Goal: Task Accomplishment & Management: Use online tool/utility

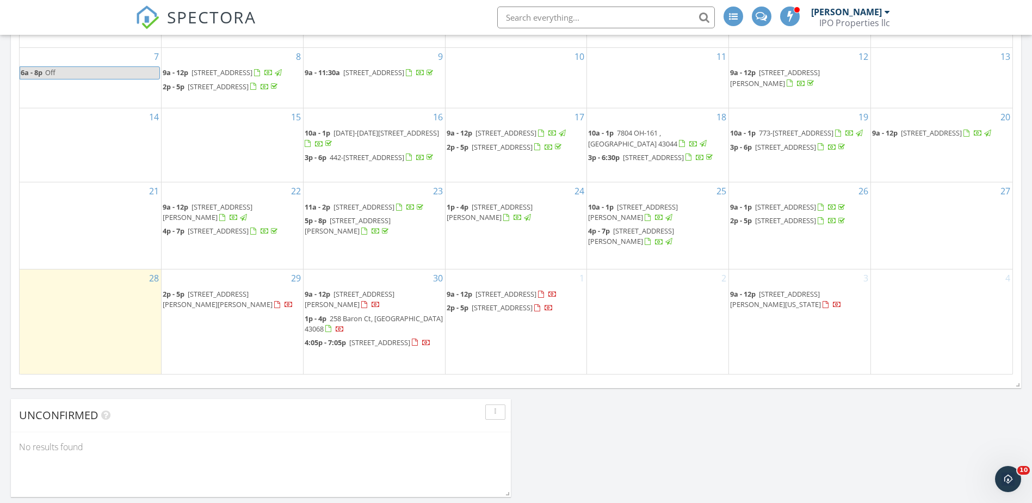
scroll to position [435, 0]
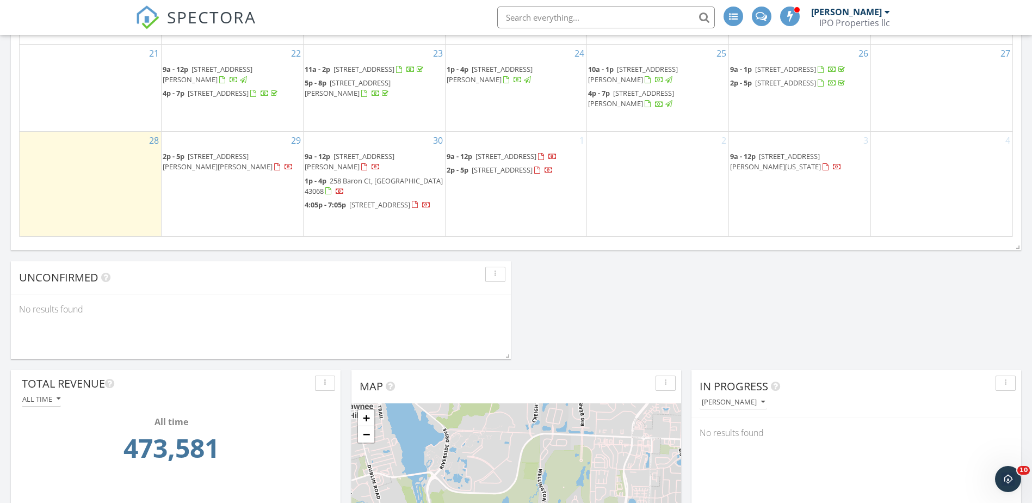
click at [219, 157] on span "7721 Fenner Rd, Ludlow Falls 45339" at bounding box center [218, 161] width 110 height 20
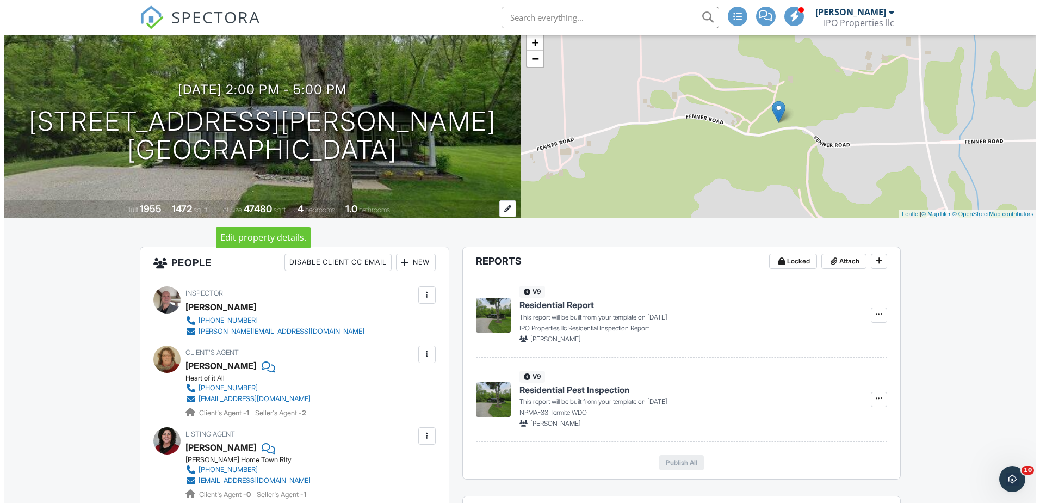
scroll to position [218, 0]
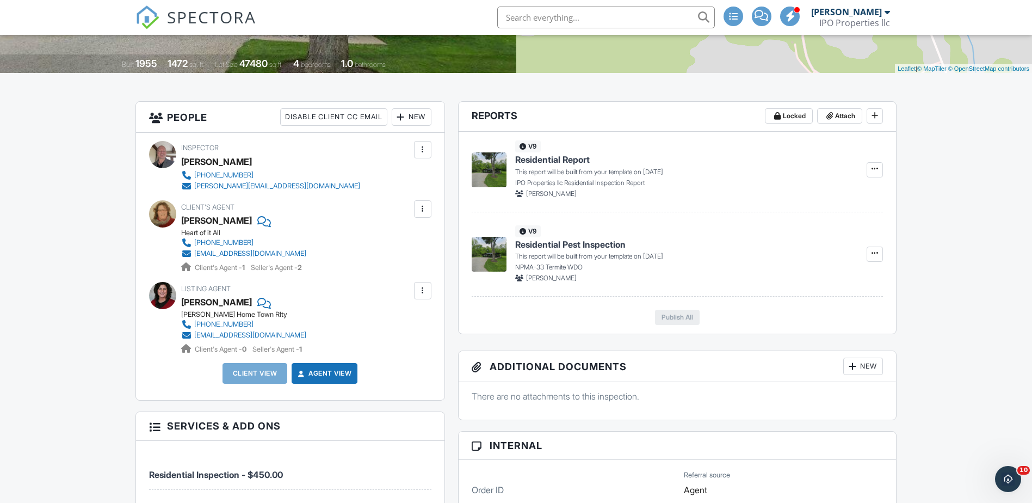
drag, startPoint x: 230, startPoint y: 245, endPoint x: 277, endPoint y: 214, distance: 56.6
click at [286, 206] on div "Client's Agent Laura Esterline Heart of it All 614-284-8867 top5teamllc@gmail.c…" at bounding box center [269, 236] width 177 height 73
click at [420, 208] on div at bounding box center [422, 209] width 11 height 11
click at [421, 236] on li "Edit" at bounding box center [397, 242] width 56 height 27
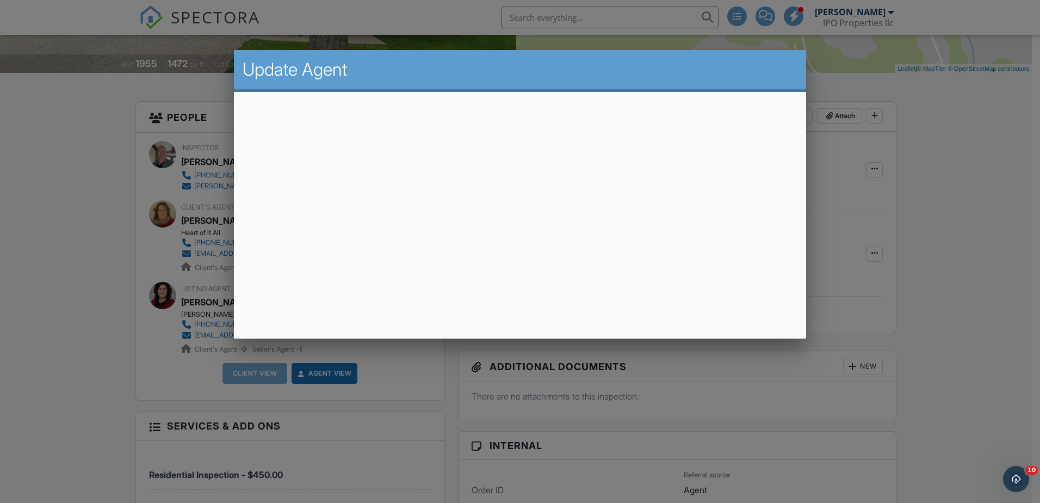
click at [835, 56] on div at bounding box center [520, 260] width 1040 height 629
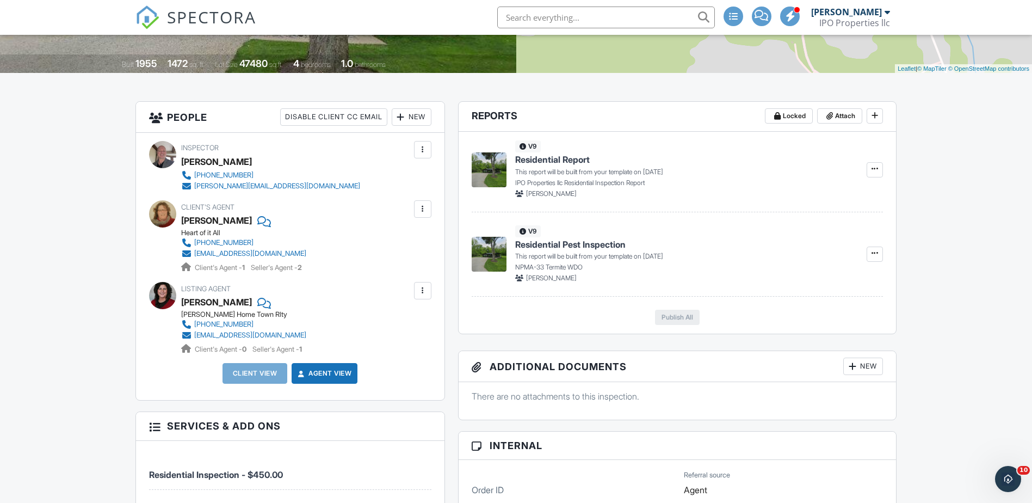
click at [596, 5] on li at bounding box center [602, 17] width 233 height 35
click at [418, 118] on div "New" at bounding box center [412, 116] width 40 height 17
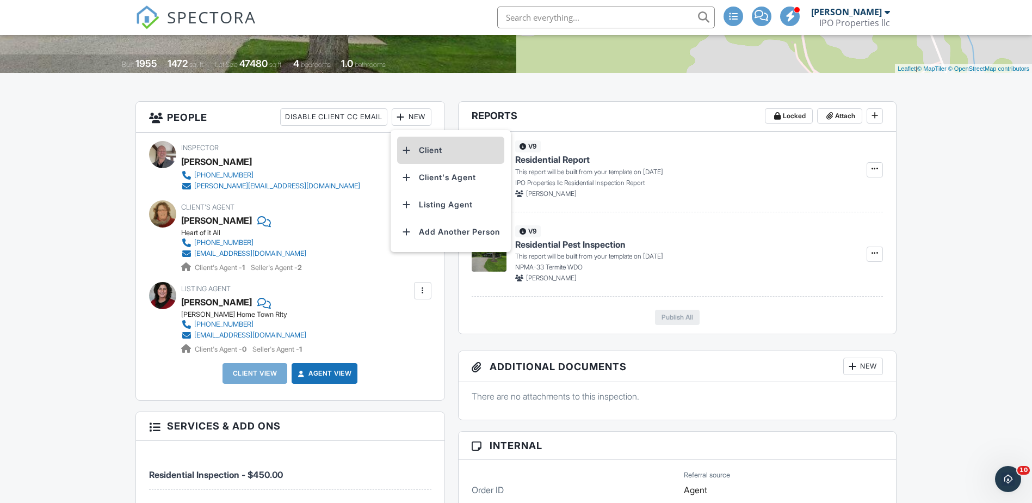
click at [427, 150] on li "Client" at bounding box center [450, 150] width 107 height 27
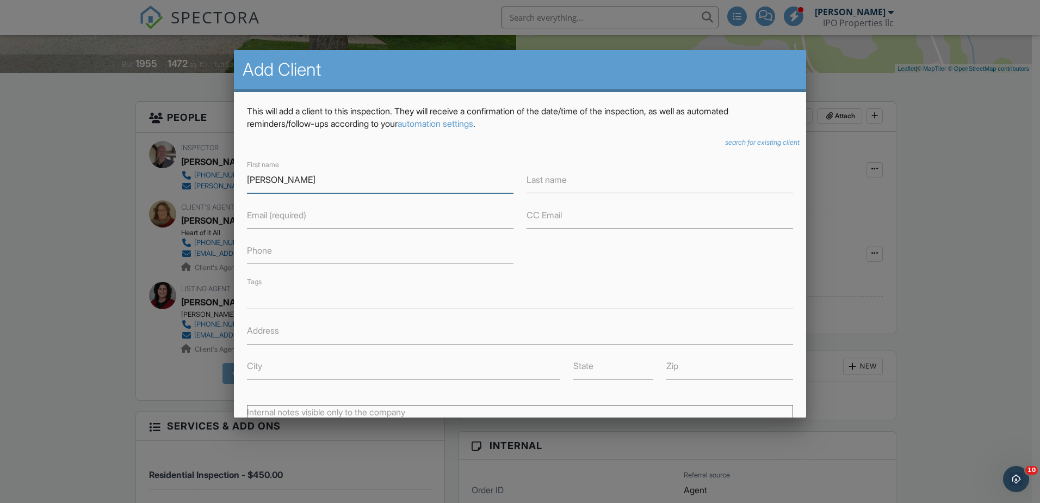
type input "Kevin"
type input "Clark"
click at [271, 217] on label "Email (required)" at bounding box center [276, 215] width 59 height 12
click at [271, 217] on input "Email (required)" at bounding box center [380, 215] width 267 height 27
type input "jevinclarke4michigan@yahoo.com"
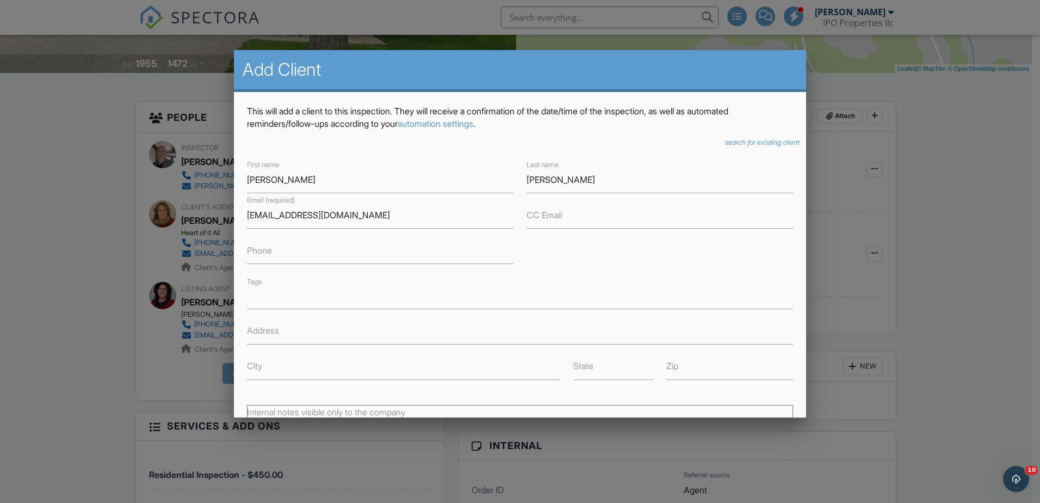
click at [264, 249] on label "Phone" at bounding box center [259, 250] width 25 height 12
click at [264, 249] on input "Phone" at bounding box center [380, 250] width 267 height 27
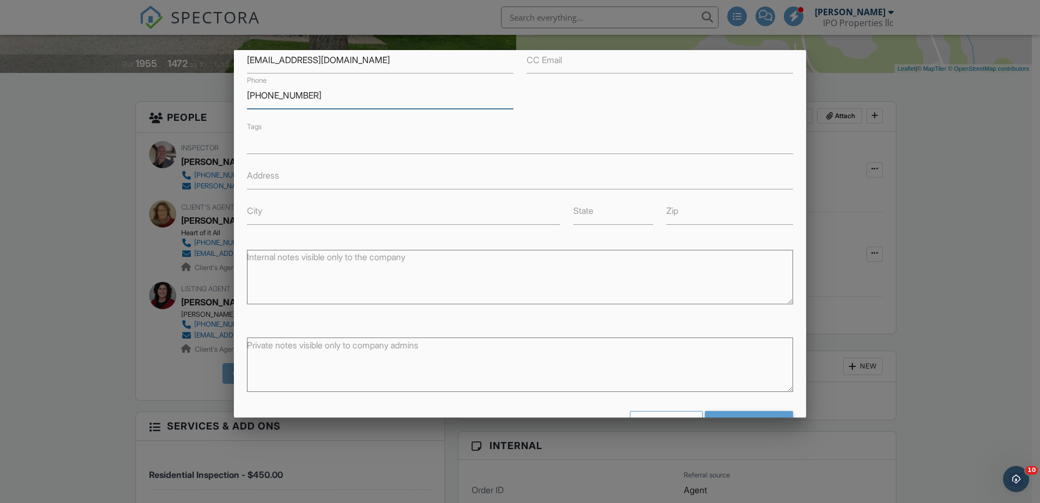
scroll to position [189, 0]
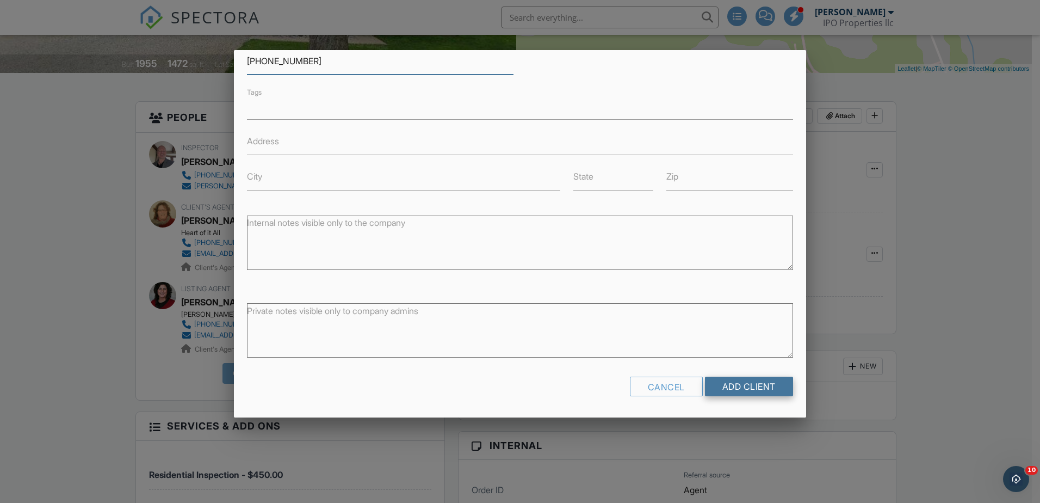
type input "937-776-1241"
click at [722, 390] on input "Add Client" at bounding box center [749, 387] width 88 height 20
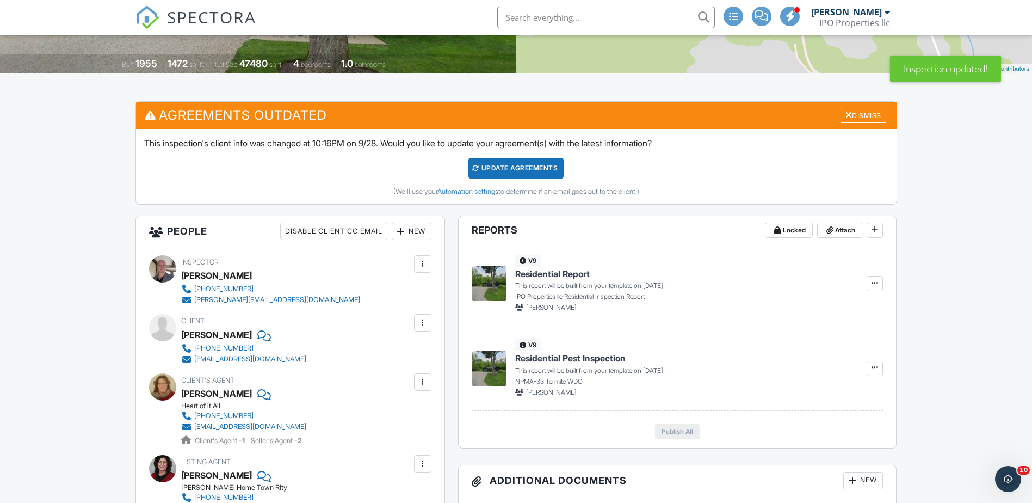
click at [528, 174] on div "Update Agreements" at bounding box center [516, 168] width 95 height 21
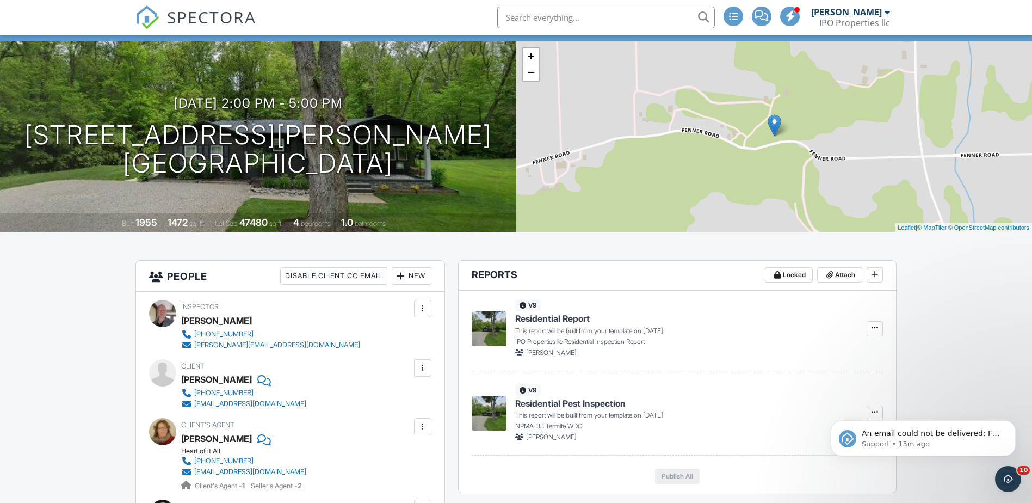
scroll to position [54, 0]
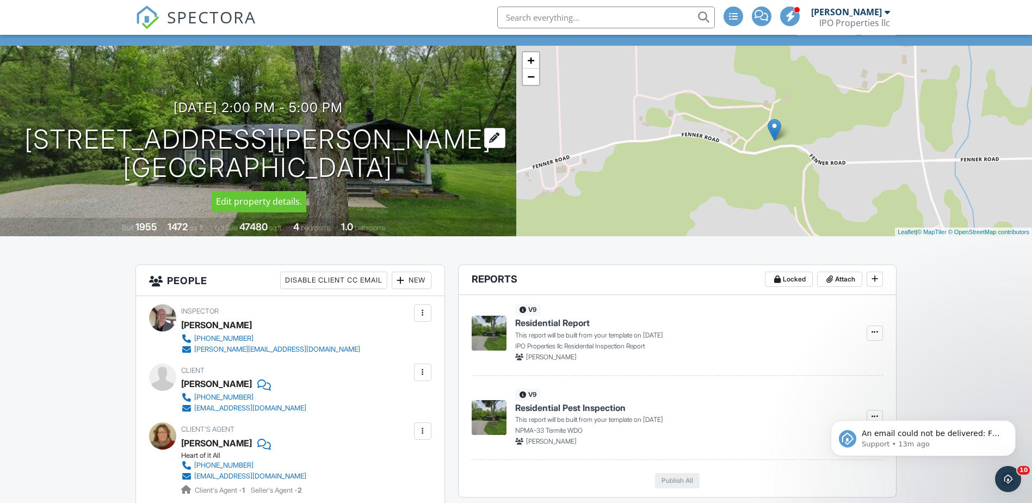
drag, startPoint x: 426, startPoint y: 168, endPoint x: 155, endPoint y: 138, distance: 273.2
click at [155, 138] on div "09/29/2025 2:00 pm - 5:00 pm 7721 Fenner Rd Ludlow Falls, OH 45339" at bounding box center [258, 141] width 516 height 82
click at [574, 405] on span "Residential Pest Inspection" at bounding box center [570, 408] width 110 height 12
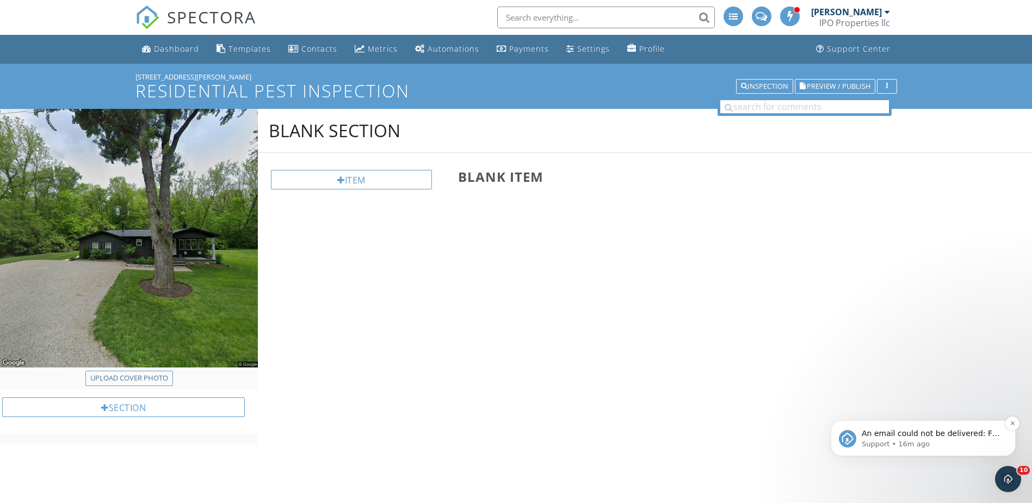
click at [907, 441] on p "Support • 16m ago" at bounding box center [932, 444] width 140 height 10
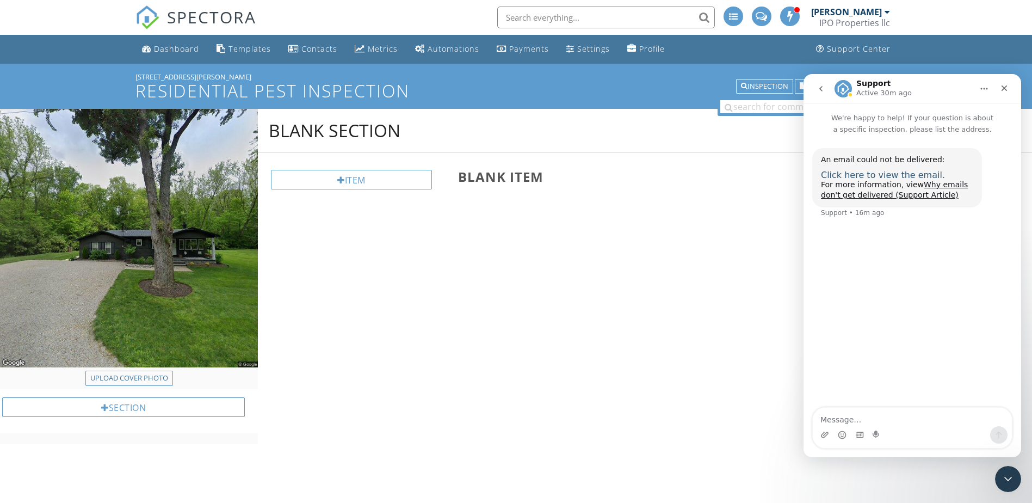
click at [914, 175] on span "Click here to view the email." at bounding box center [883, 175] width 124 height 10
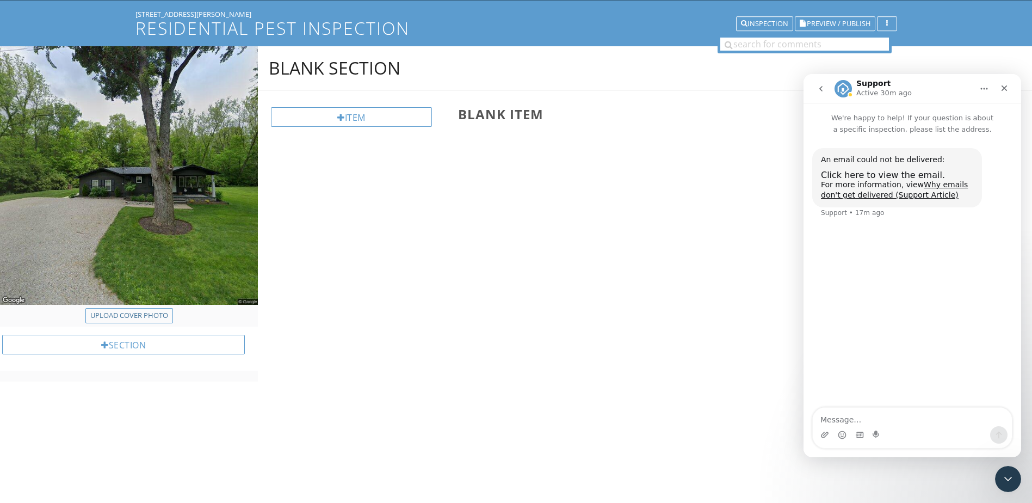
scroll to position [64, 0]
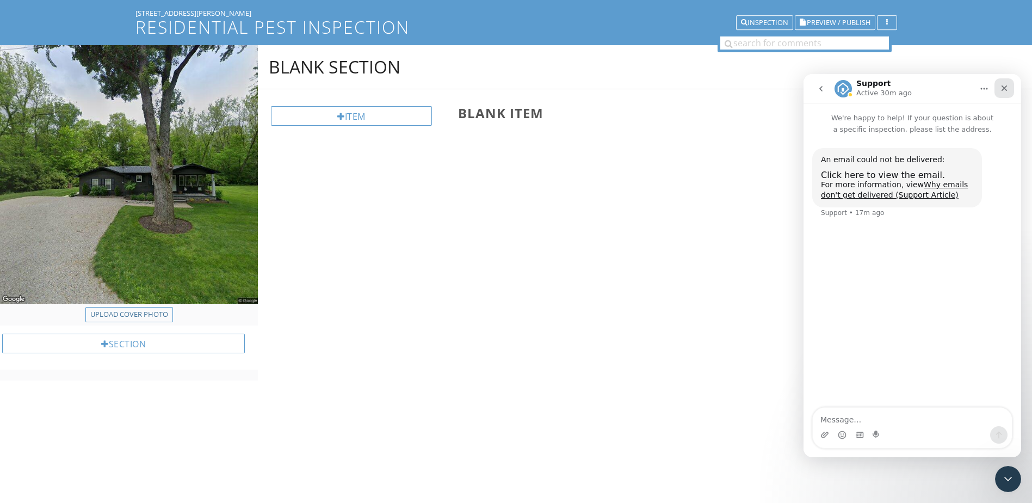
click at [1010, 85] on div "Close" at bounding box center [1005, 88] width 20 height 20
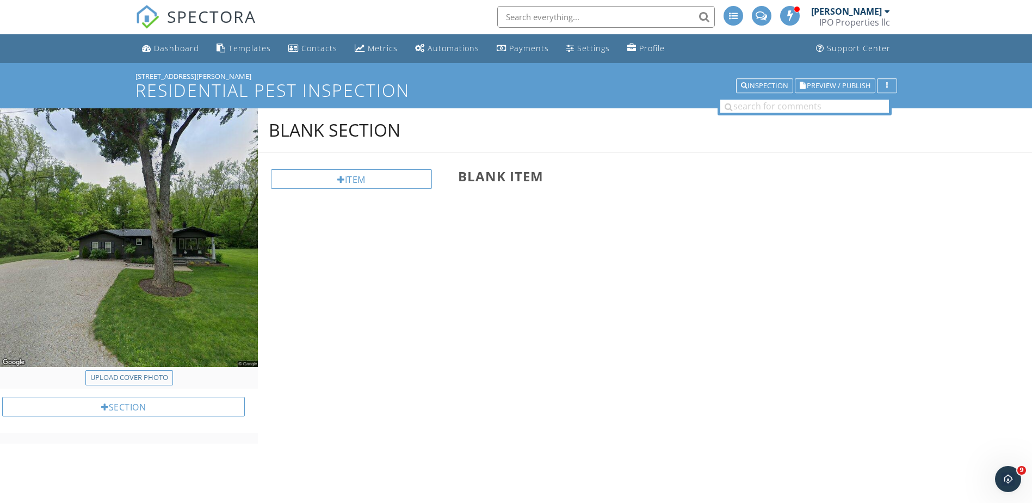
scroll to position [0, 0]
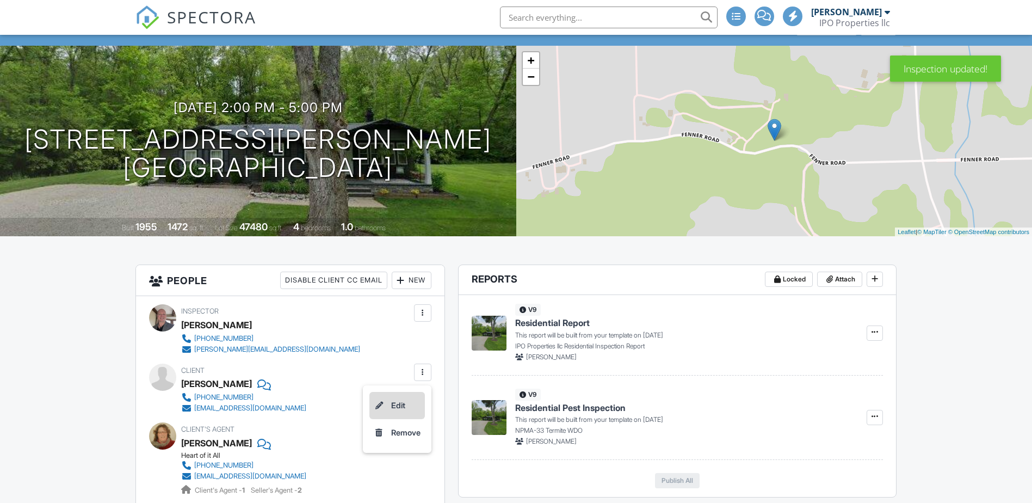
click at [411, 403] on li "Edit" at bounding box center [397, 405] width 56 height 27
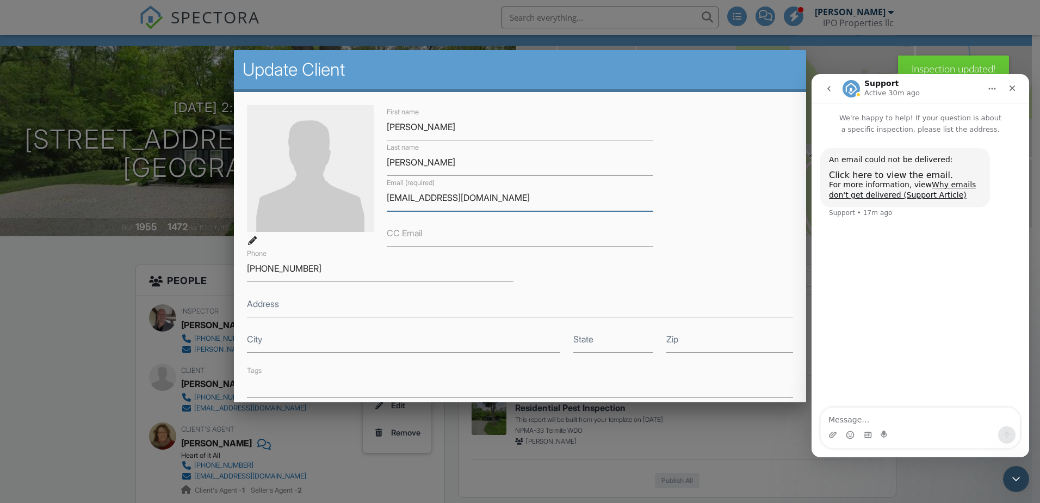
click at [387, 195] on input "jevinclarke4michigan@yahoo.com" at bounding box center [520, 197] width 267 height 27
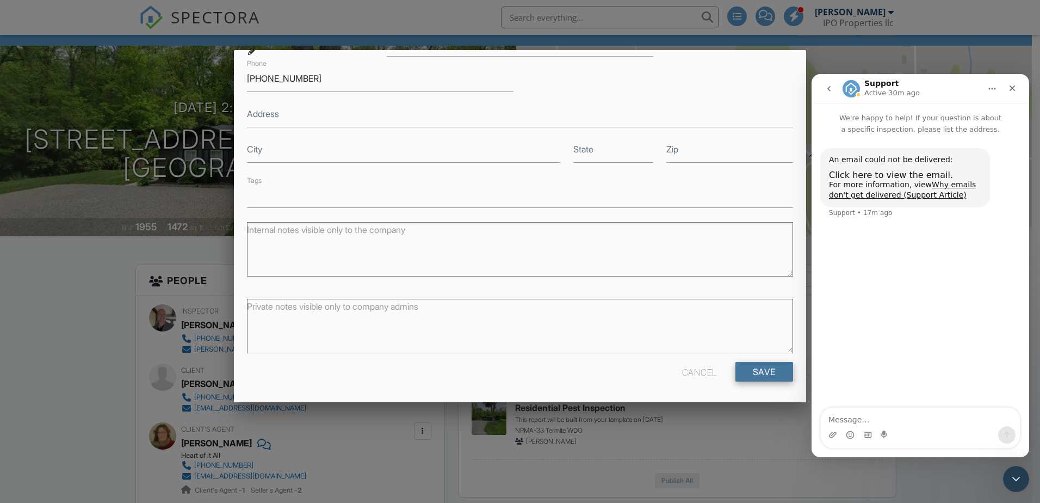
type input "[EMAIL_ADDRESS][DOMAIN_NAME]"
click at [767, 365] on input "Save" at bounding box center [765, 372] width 58 height 20
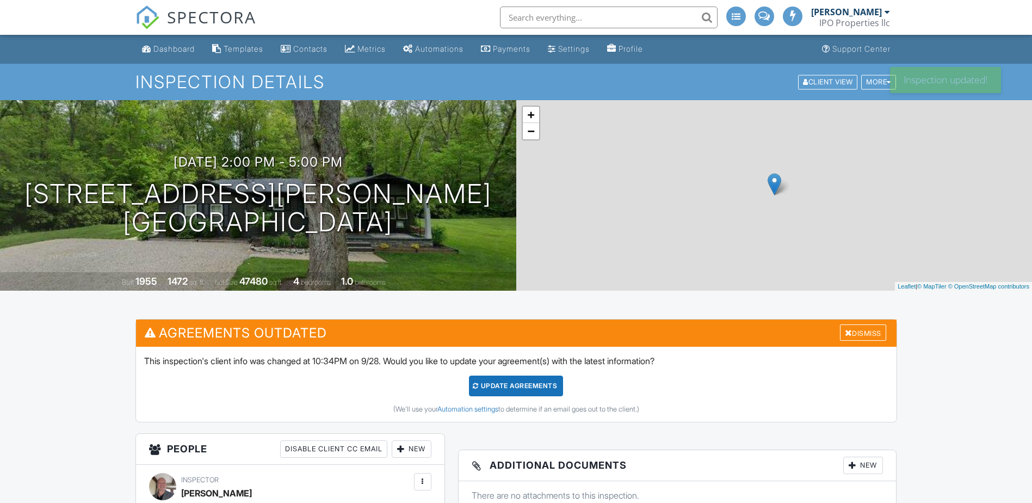
click at [552, 385] on div "Update Agreements" at bounding box center [516, 385] width 94 height 21
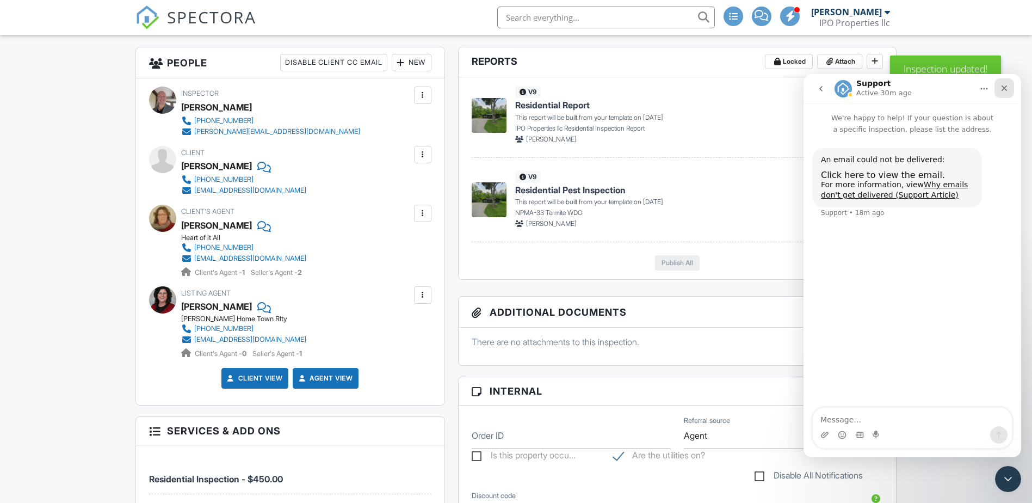
click at [1006, 85] on icon "Close" at bounding box center [1004, 88] width 9 height 9
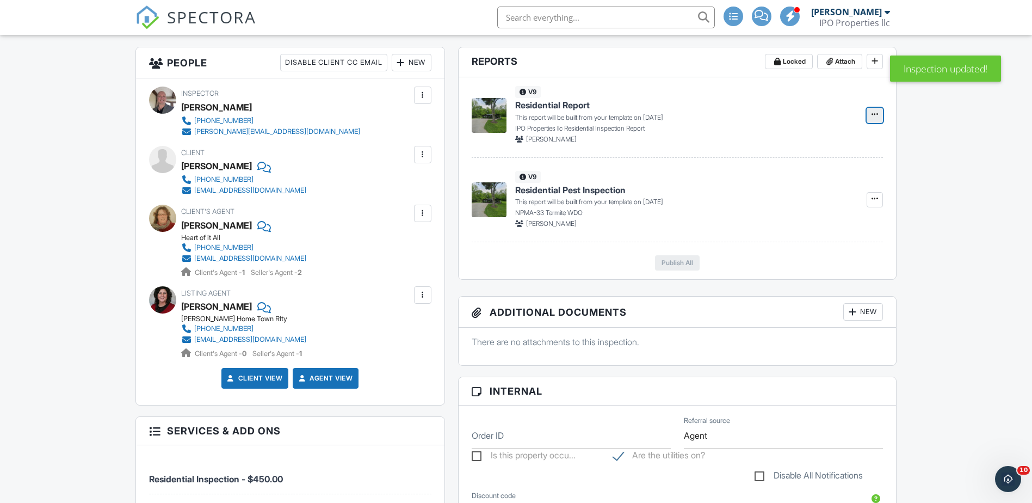
click at [875, 115] on icon at bounding box center [875, 114] width 7 height 8
click at [824, 145] on input "Build Now" at bounding box center [820, 144] width 111 height 24
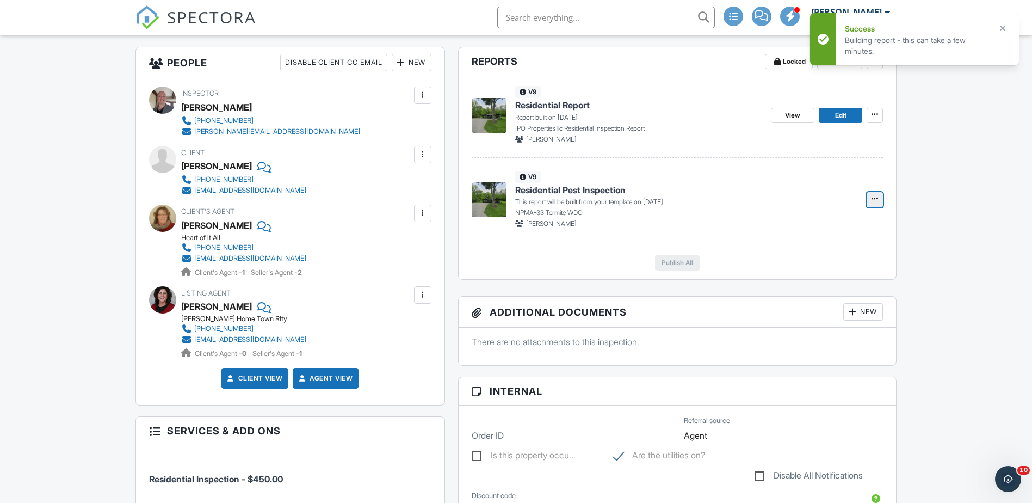
click at [871, 198] on span at bounding box center [875, 198] width 11 height 11
click at [841, 223] on input "Build Now" at bounding box center [820, 229] width 111 height 24
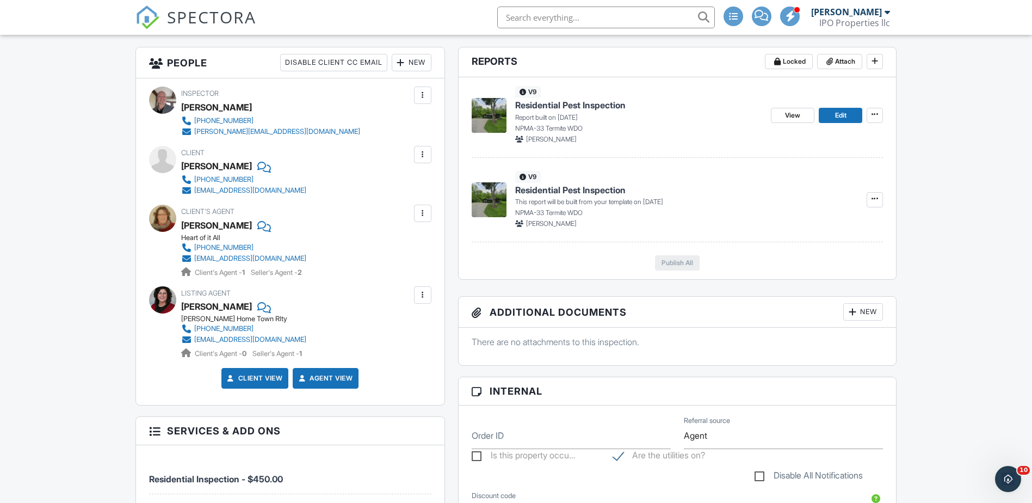
click at [585, 189] on span "Residential Pest Inspection" at bounding box center [570, 190] width 110 height 12
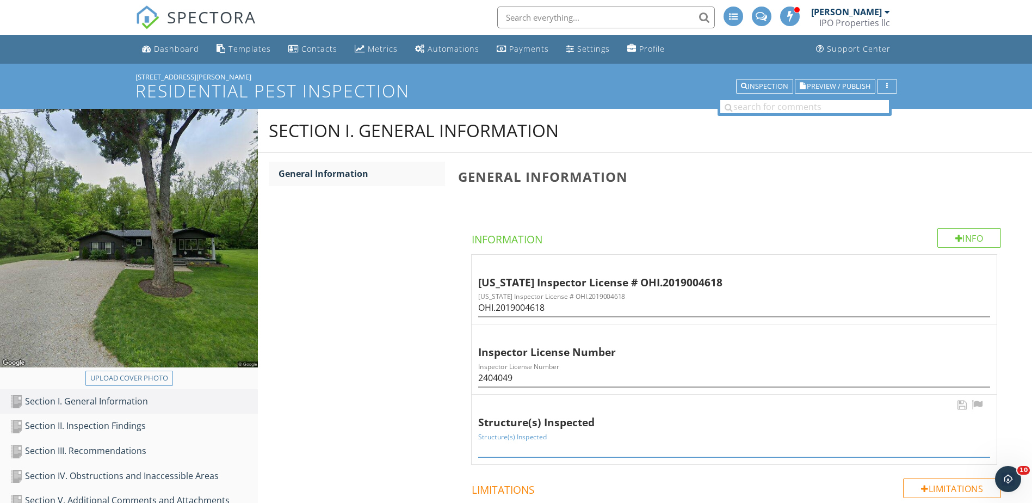
click at [575, 441] on input "Structure(s) Inspected" at bounding box center [734, 448] width 512 height 18
type input "single family home"
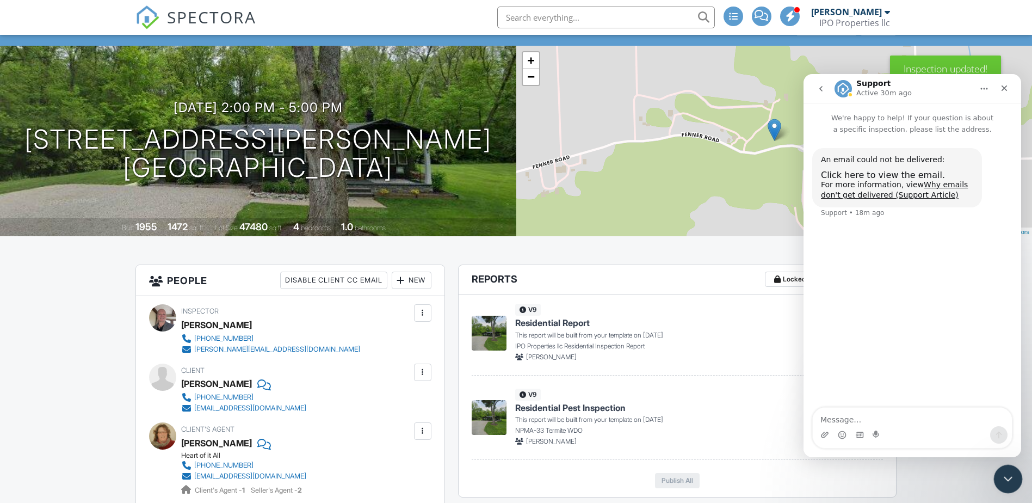
click at [1007, 475] on icon "Close Intercom Messenger" at bounding box center [1006, 477] width 13 height 13
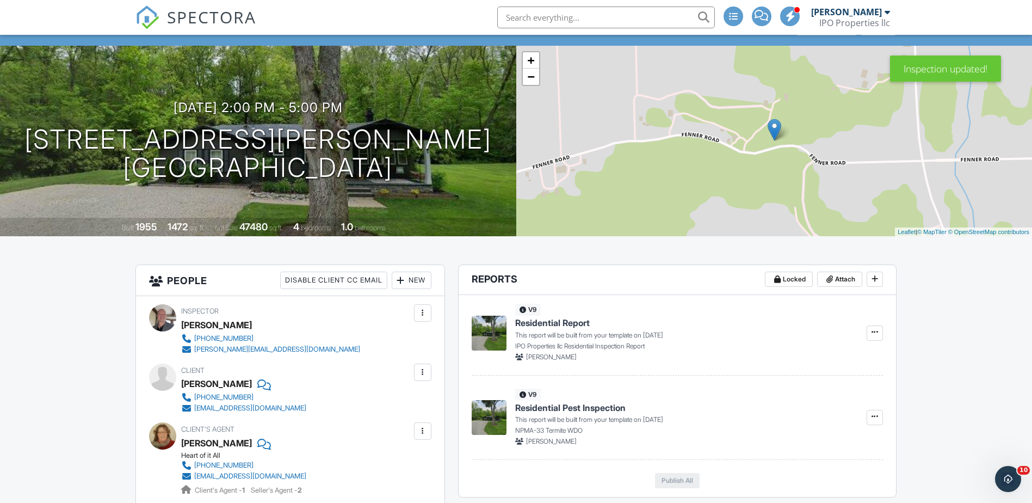
click at [548, 318] on span "Residential Report" at bounding box center [552, 323] width 75 height 12
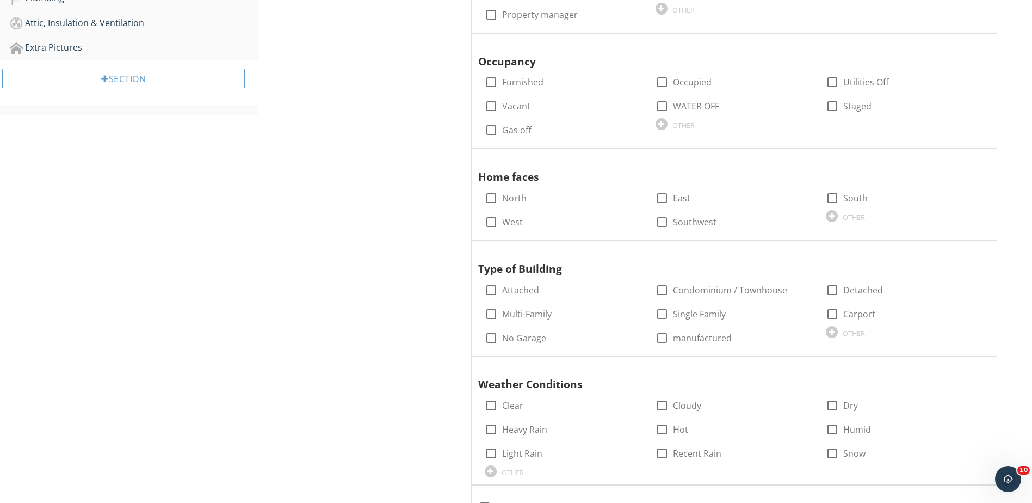
scroll to position [653, 0]
click at [661, 309] on div at bounding box center [662, 313] width 19 height 19
checkbox input "true"
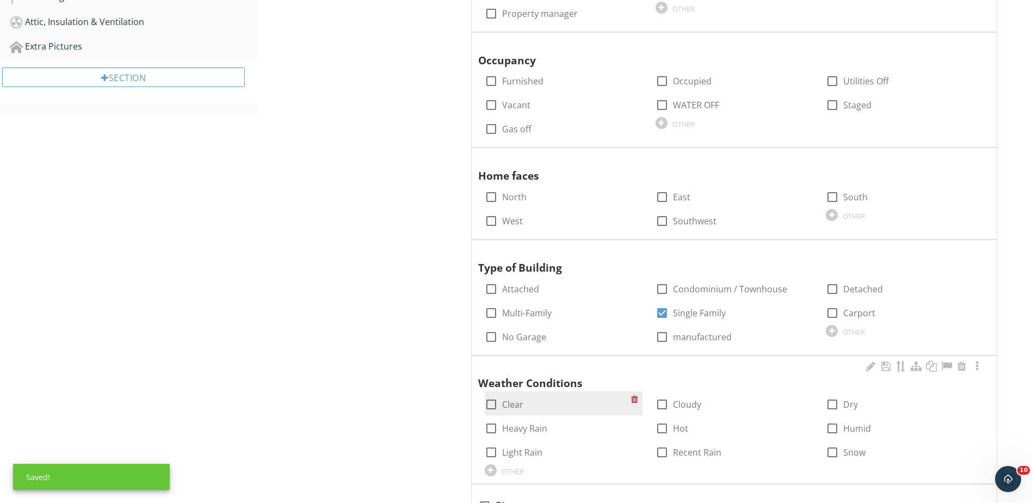
click at [488, 404] on div at bounding box center [491, 404] width 19 height 19
checkbox input "true"
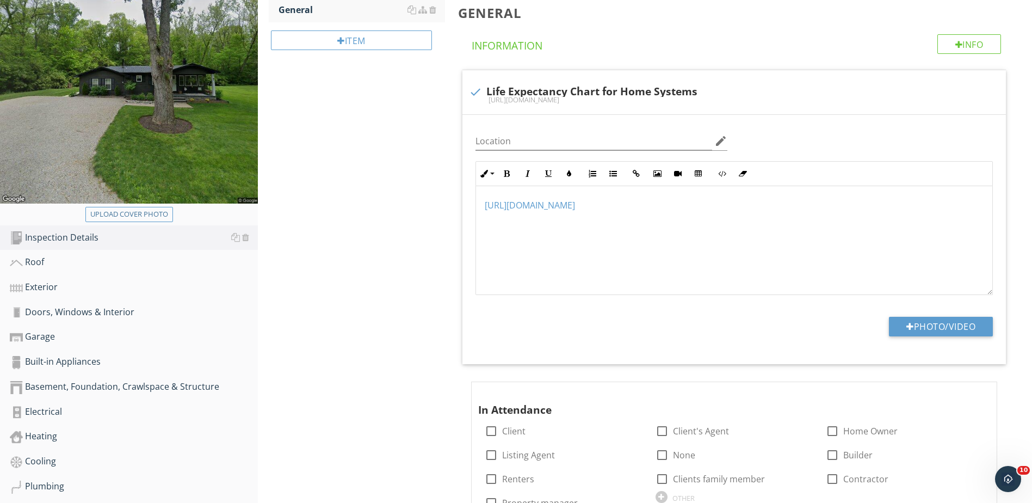
scroll to position [163, 0]
click at [39, 263] on div "Roof" at bounding box center [134, 263] width 248 height 14
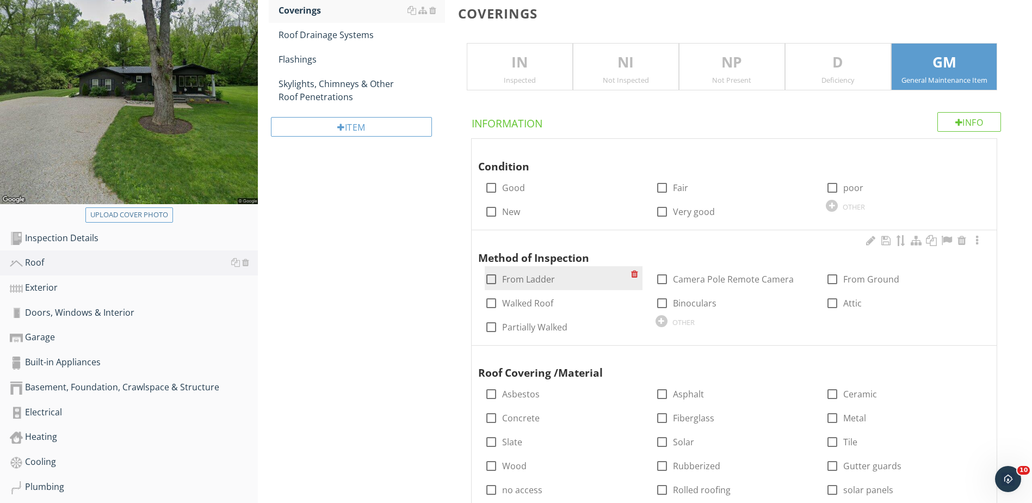
click at [489, 283] on div at bounding box center [491, 279] width 19 height 19
checkbox input "true"
click at [836, 309] on div at bounding box center [832, 303] width 19 height 19
checkbox input "true"
click at [835, 276] on div at bounding box center [832, 279] width 19 height 19
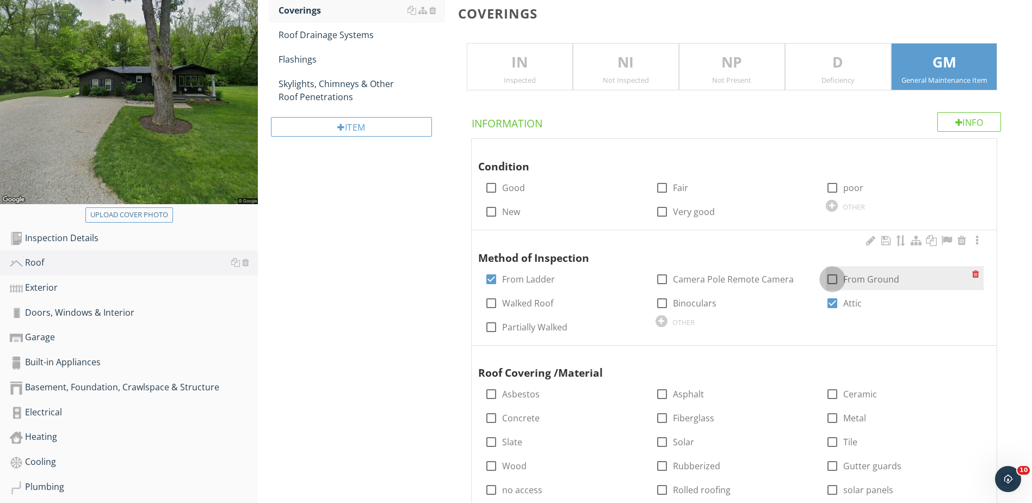
checkbox input "true"
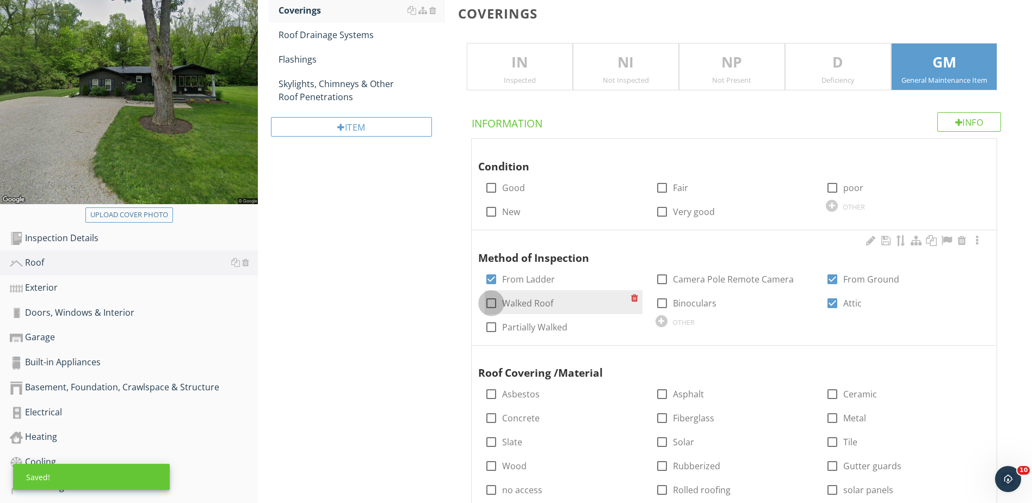
click at [499, 301] on div at bounding box center [491, 303] width 19 height 19
checkbox input "true"
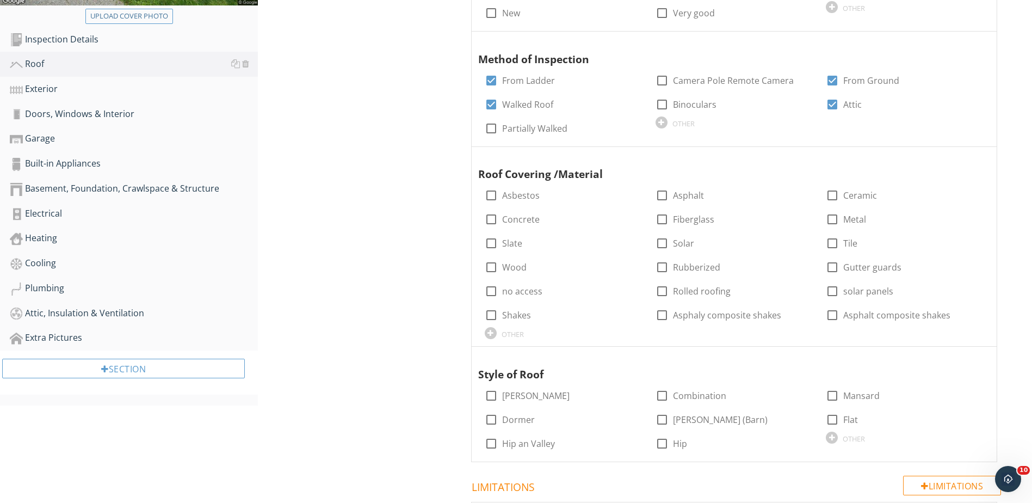
scroll to position [381, 0]
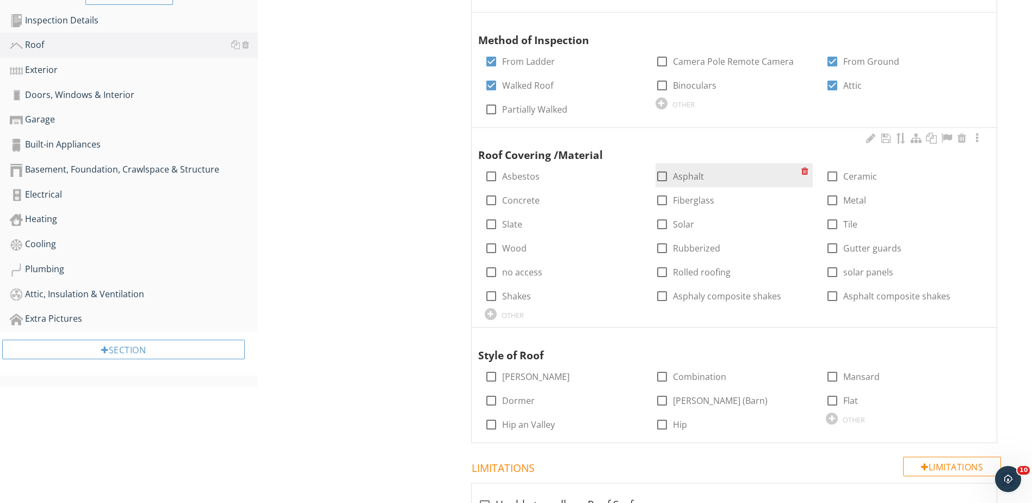
click at [663, 174] on div at bounding box center [662, 176] width 19 height 19
checkbox input "true"
click at [661, 199] on div at bounding box center [662, 200] width 19 height 19
checkbox input "true"
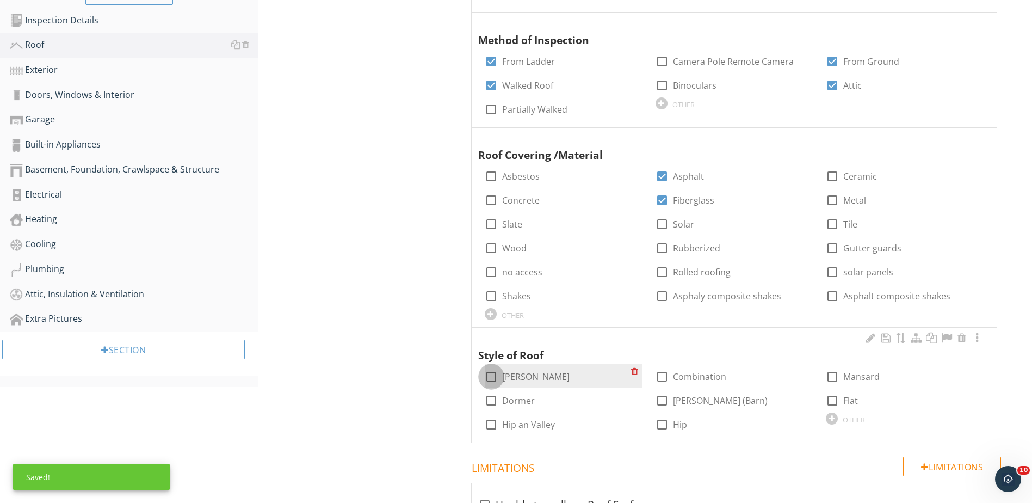
click at [488, 377] on div at bounding box center [491, 376] width 19 height 19
checkbox input "true"
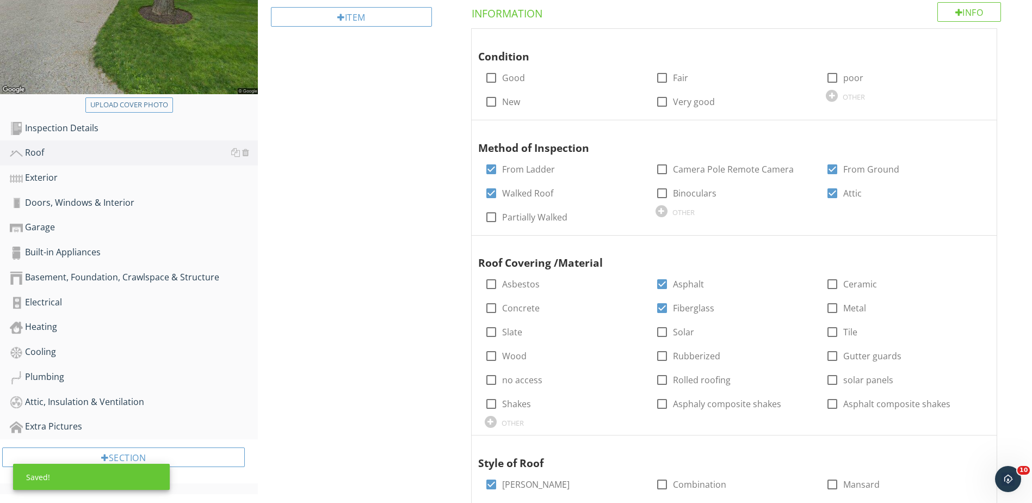
scroll to position [109, 0]
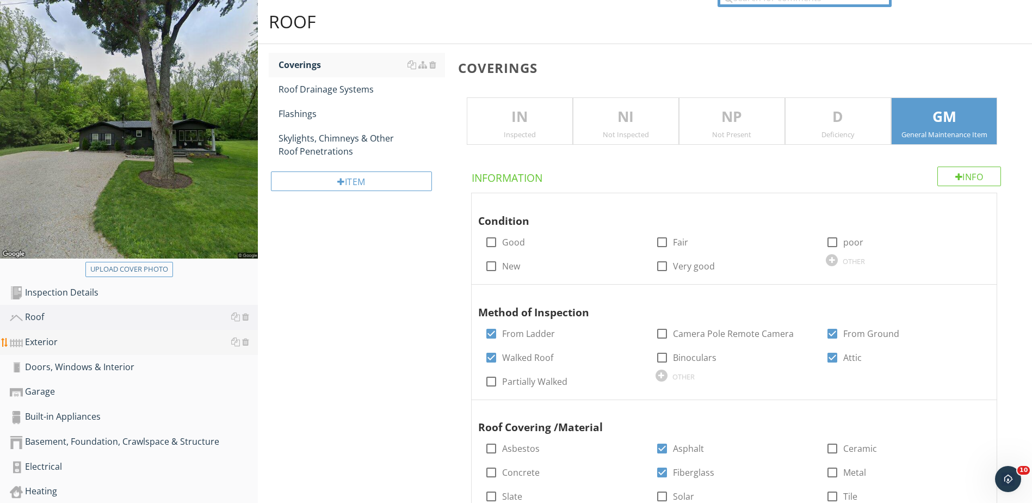
click at [44, 340] on div "Exterior" at bounding box center [134, 342] width 248 height 14
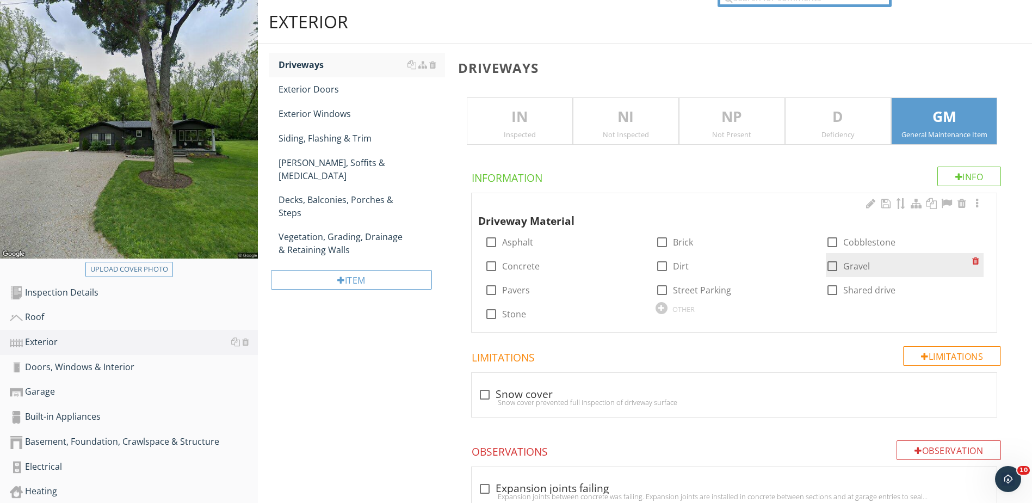
click at [834, 267] on div at bounding box center [832, 266] width 19 height 19
checkbox input "true"
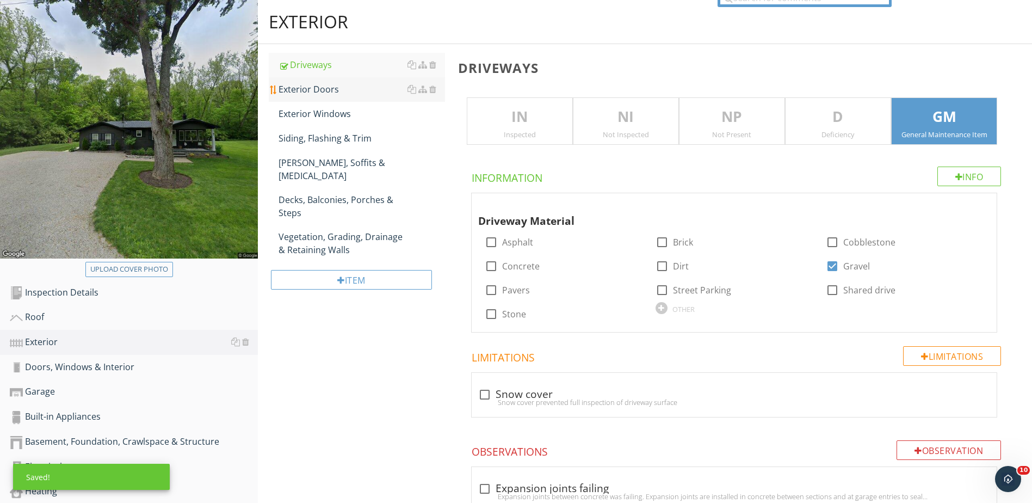
click at [320, 84] on div "Exterior Doors" at bounding box center [362, 89] width 167 height 13
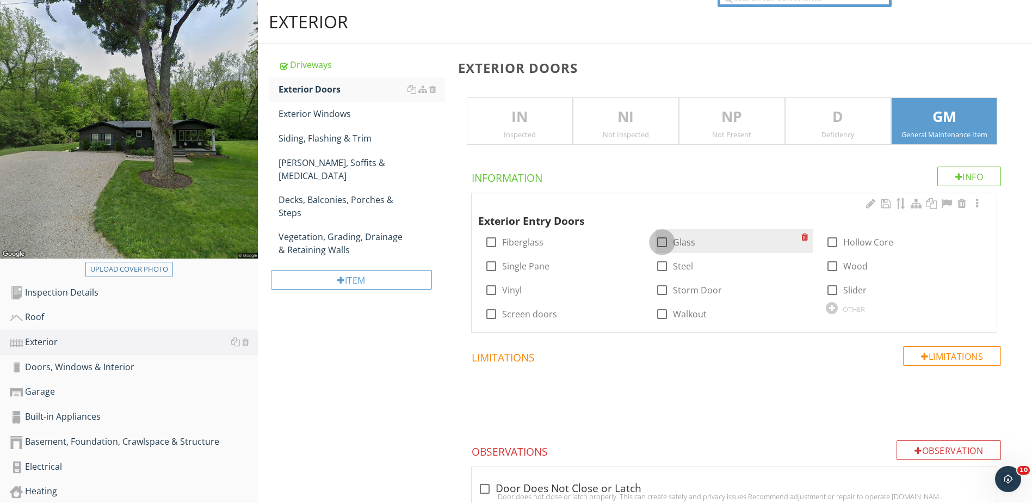
drag, startPoint x: 659, startPoint y: 241, endPoint x: 665, endPoint y: 252, distance: 12.9
click at [662, 242] on div at bounding box center [662, 242] width 19 height 19
checkbox input "true"
click at [666, 265] on div at bounding box center [662, 266] width 19 height 19
checkbox input "true"
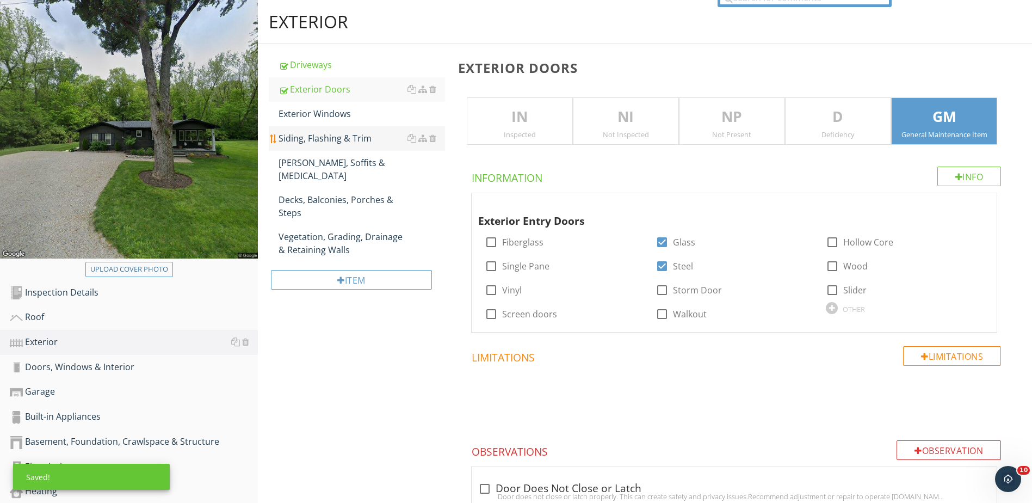
click at [304, 137] on div "Siding, Flashing & Trim" at bounding box center [362, 138] width 167 height 13
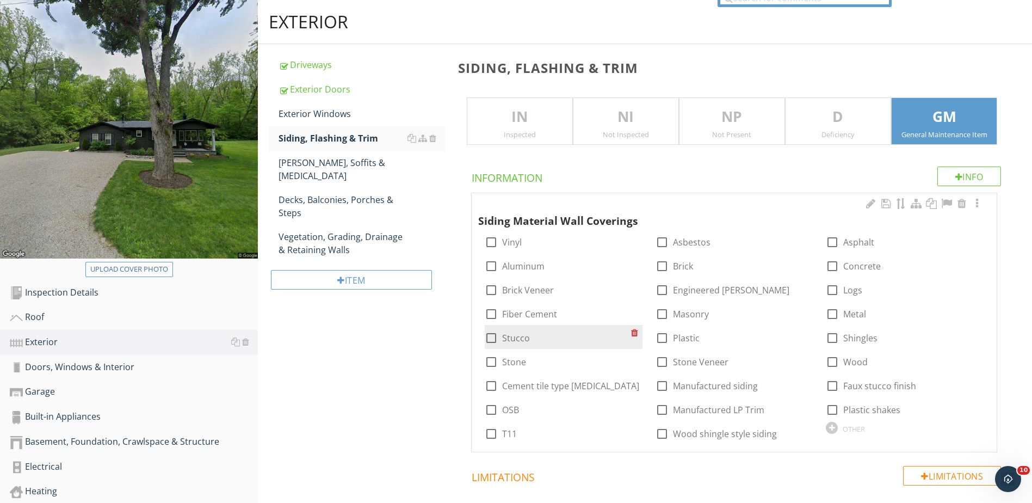
click at [489, 340] on div at bounding box center [491, 338] width 19 height 19
checkbox input "true"
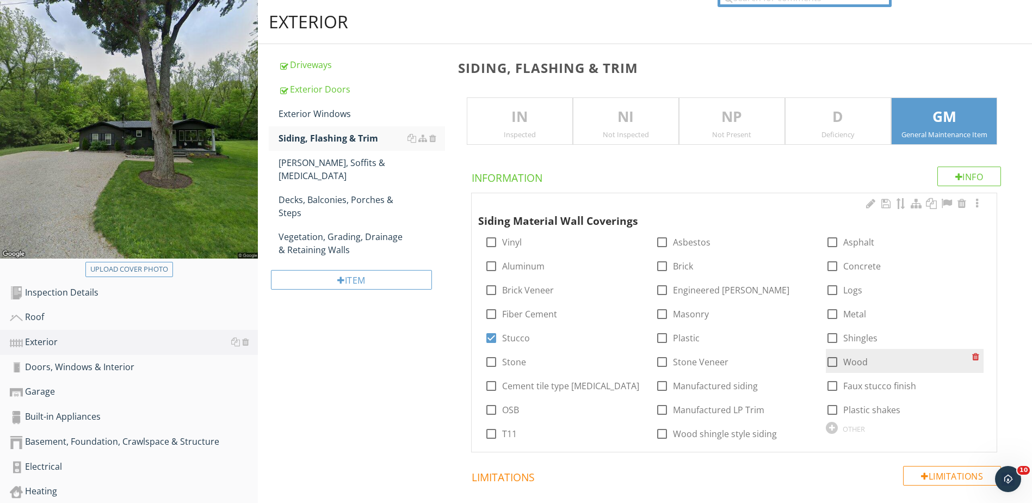
click at [838, 362] on div at bounding box center [832, 362] width 19 height 19
checkbox input "true"
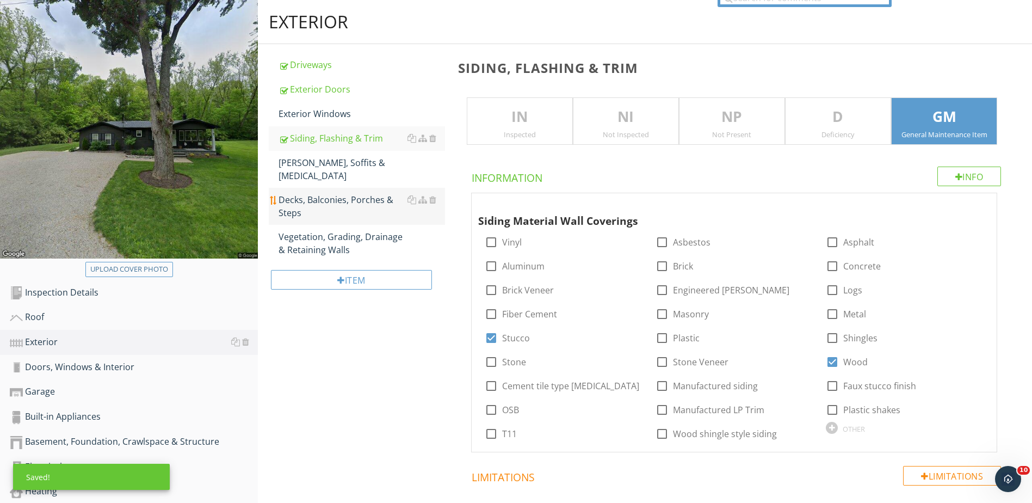
click at [351, 193] on div "Decks, Balconies, Porches & Steps" at bounding box center [362, 206] width 167 height 26
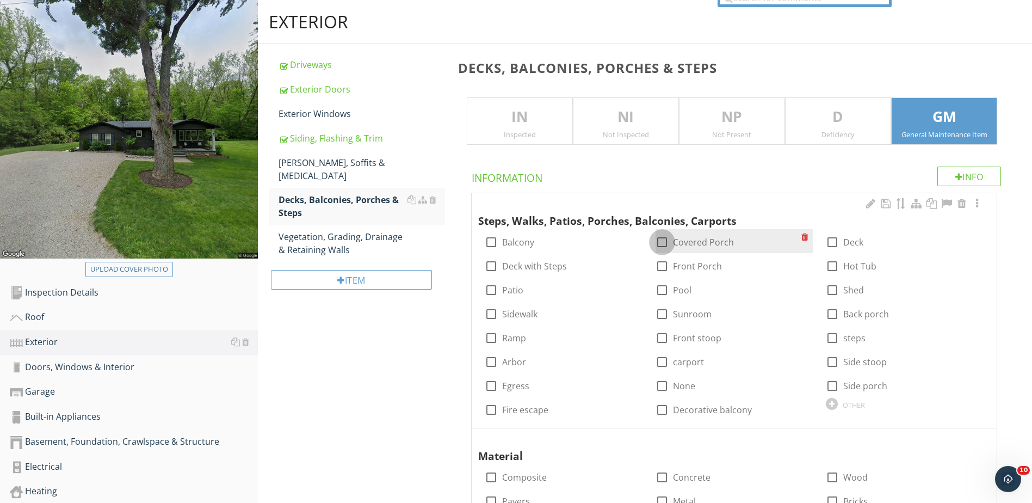
click at [666, 238] on div at bounding box center [662, 242] width 19 height 19
checkbox input "true"
click at [666, 264] on div at bounding box center [662, 266] width 19 height 19
checkbox input "true"
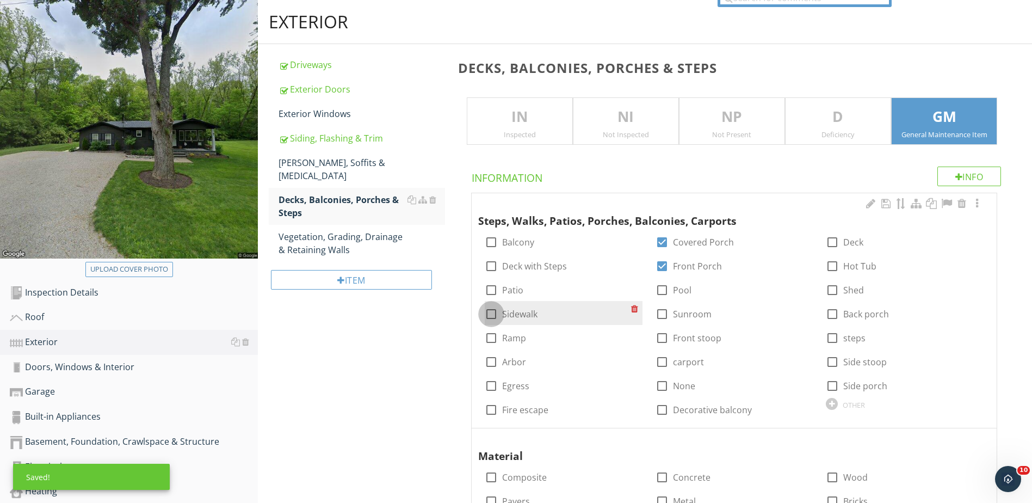
click at [488, 314] on div at bounding box center [491, 314] width 19 height 19
checkbox input "true"
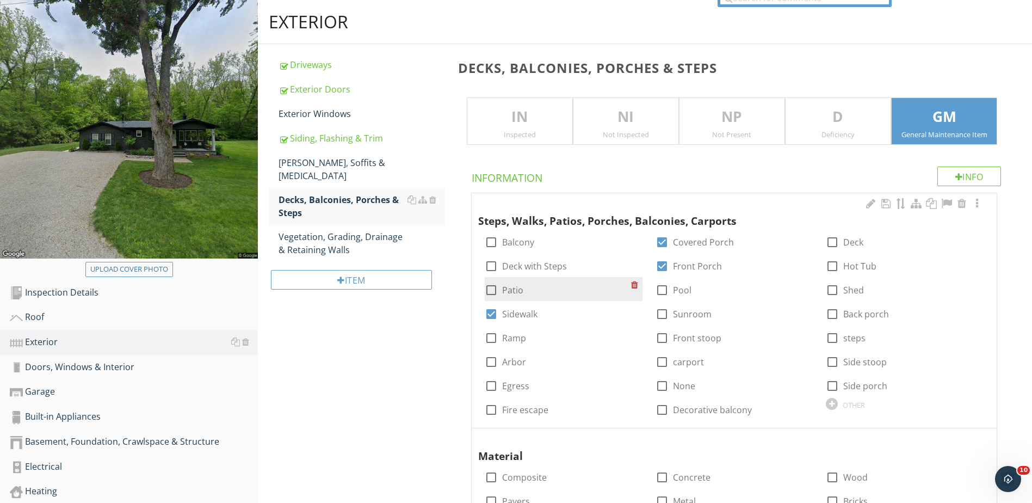
click at [492, 287] on div at bounding box center [491, 290] width 19 height 19
checkbox input "true"
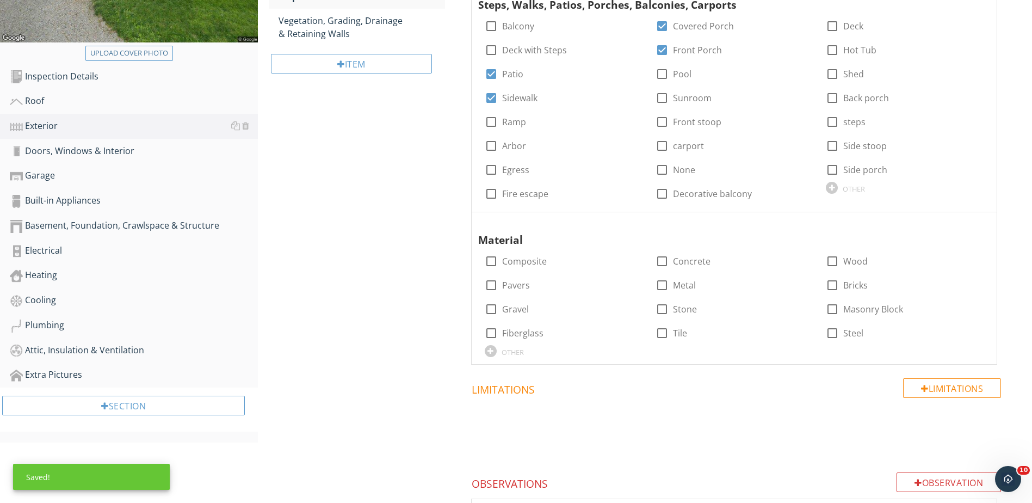
scroll to position [327, 0]
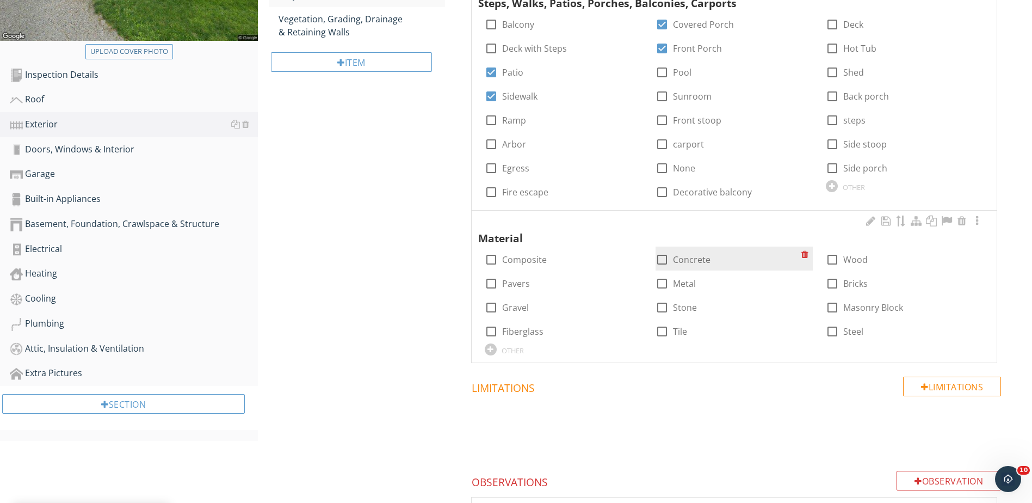
click at [664, 256] on div at bounding box center [662, 259] width 19 height 19
checkbox input "true"
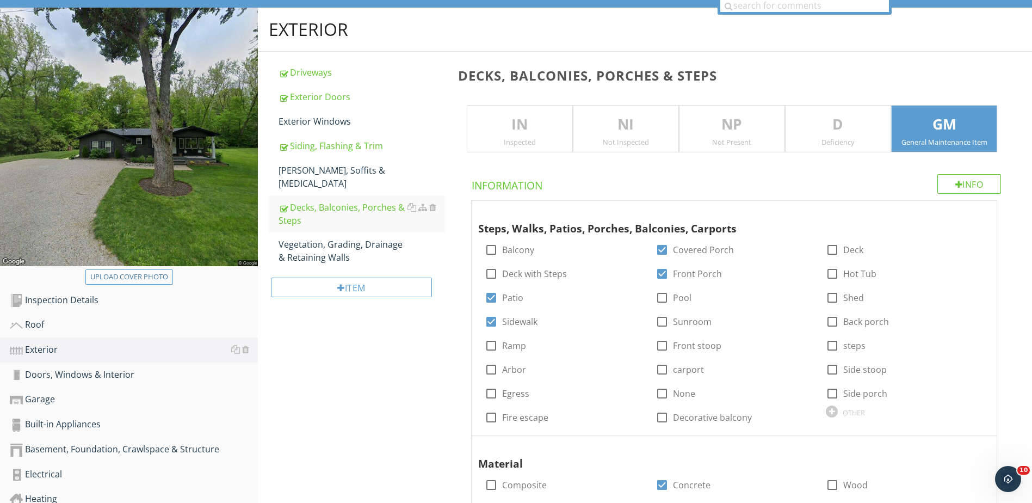
scroll to position [218, 0]
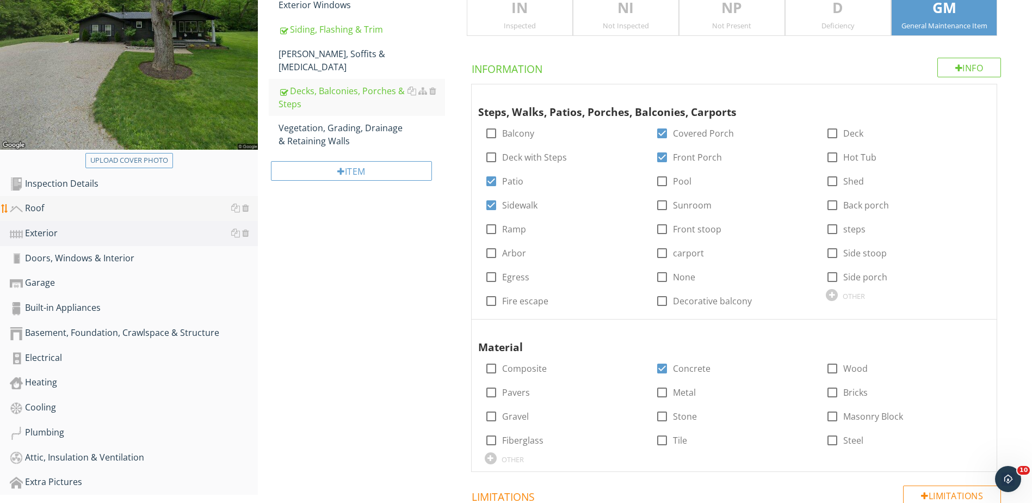
click at [69, 312] on div "Built-in Appliances" at bounding box center [134, 308] width 248 height 14
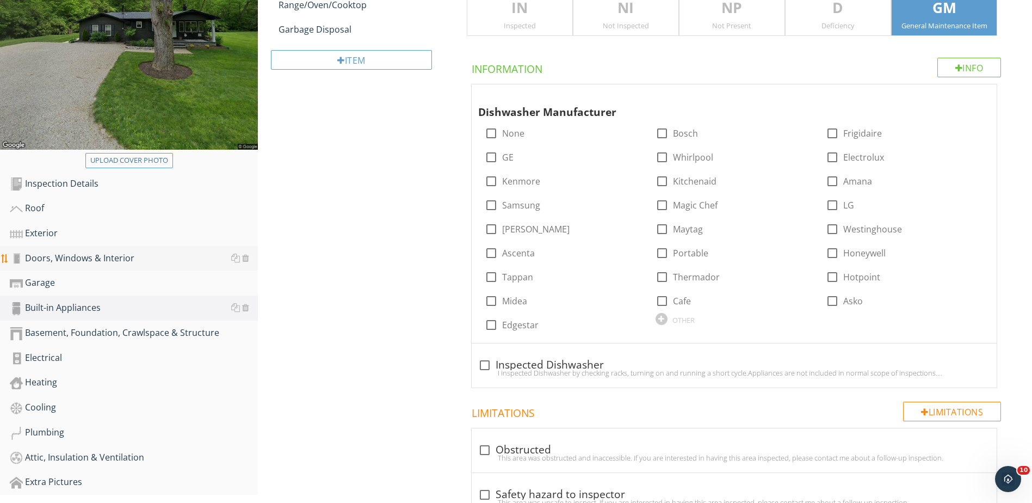
drag, startPoint x: 128, startPoint y: 254, endPoint x: 151, endPoint y: 257, distance: 23.6
click at [128, 253] on div "Doors, Windows & Interior" at bounding box center [134, 258] width 248 height 14
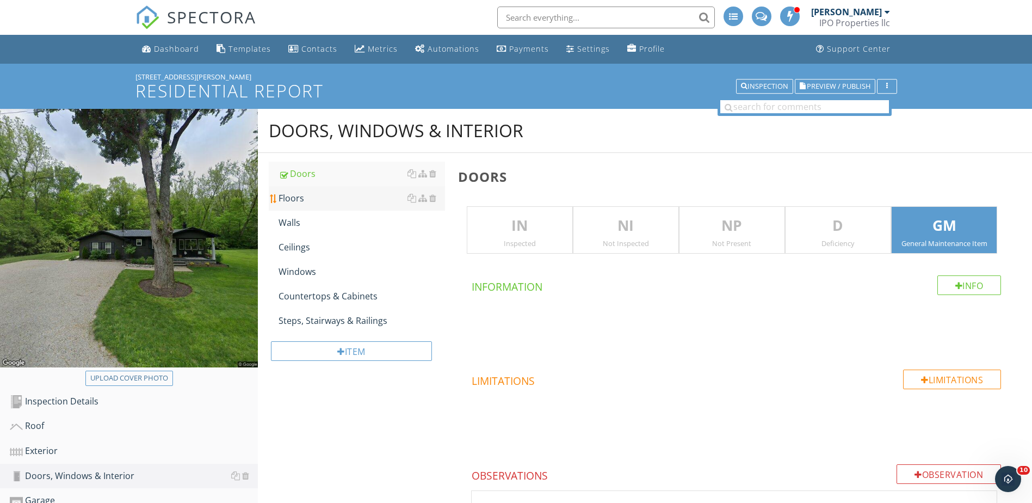
click at [291, 202] on div "Floors" at bounding box center [362, 198] width 167 height 13
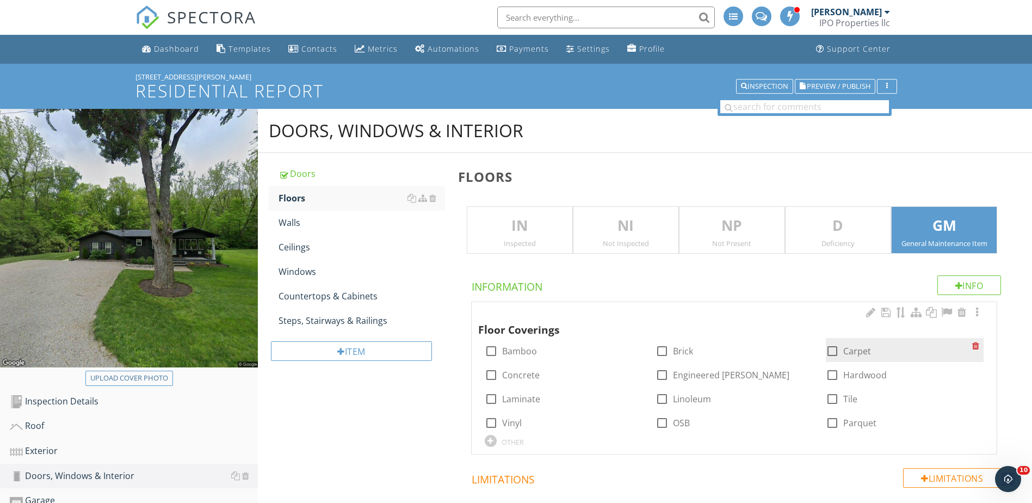
click at [835, 349] on div at bounding box center [832, 351] width 19 height 19
checkbox input "true"
drag, startPoint x: 830, startPoint y: 375, endPoint x: 785, endPoint y: 374, distance: 45.7
click at [830, 375] on div at bounding box center [832, 375] width 19 height 19
checkbox input "true"
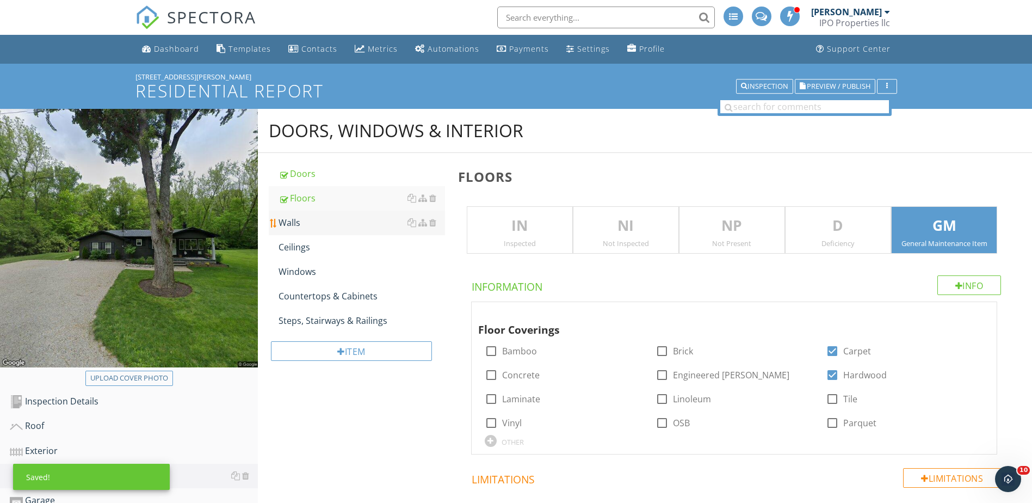
click at [304, 225] on div "Walls" at bounding box center [362, 222] width 167 height 13
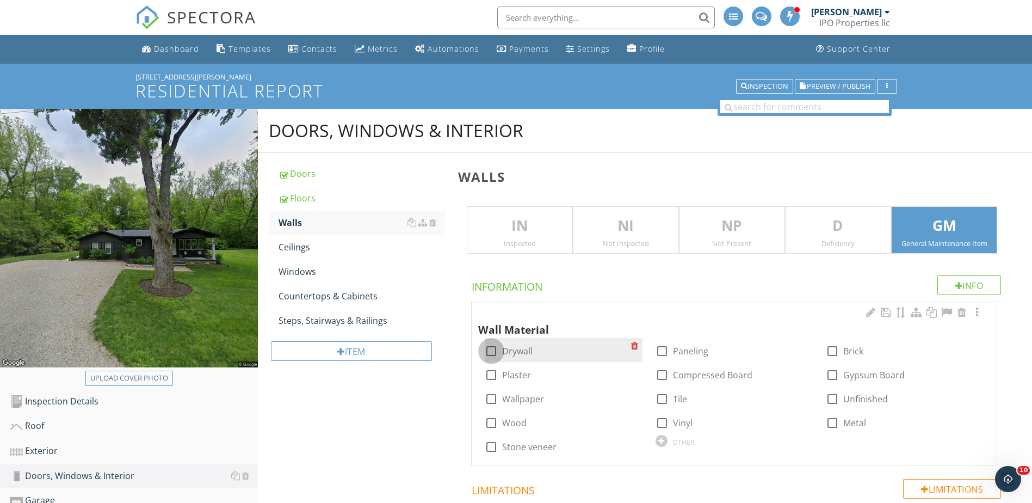
click at [484, 355] on div at bounding box center [491, 351] width 19 height 19
checkbox input "true"
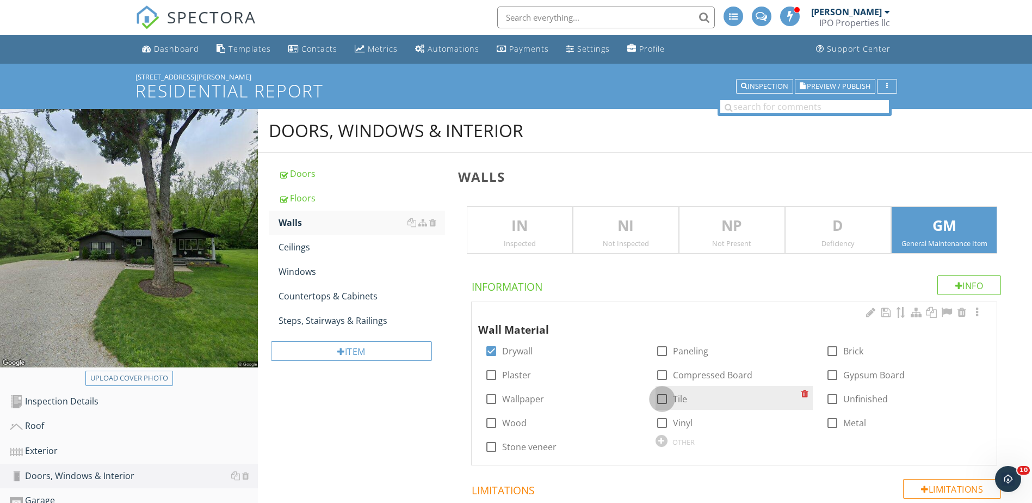
click at [660, 401] on div at bounding box center [662, 399] width 19 height 19
checkbox input "true"
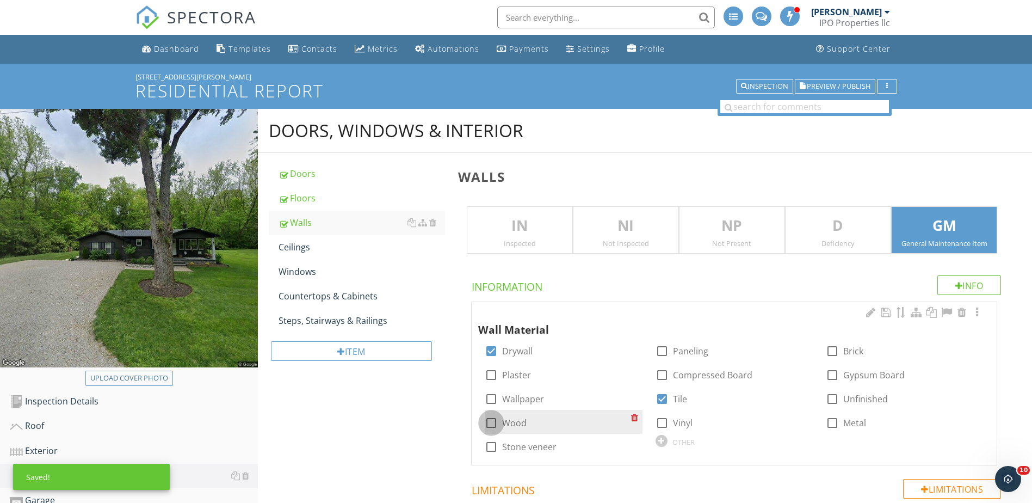
click at [487, 422] on div at bounding box center [491, 423] width 19 height 19
checkbox input "true"
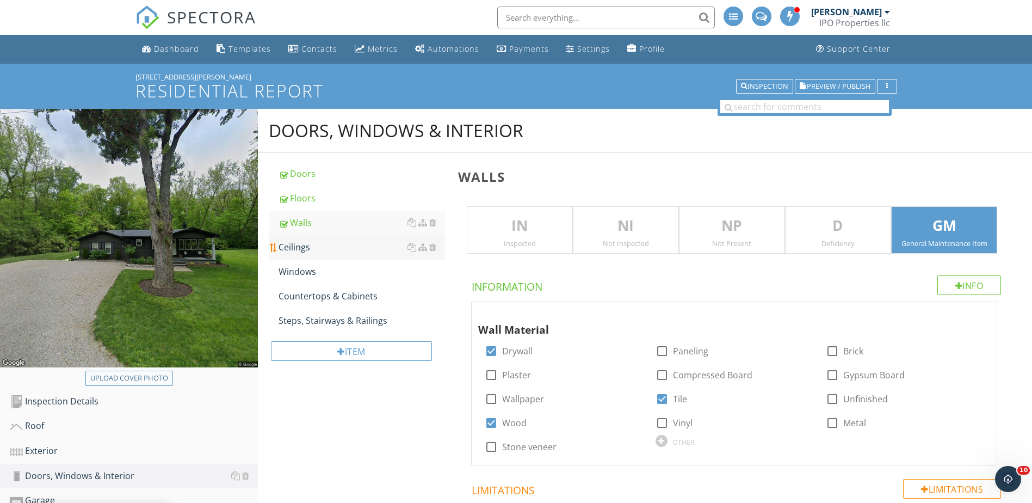
click at [305, 242] on div "Ceilings" at bounding box center [362, 247] width 167 height 13
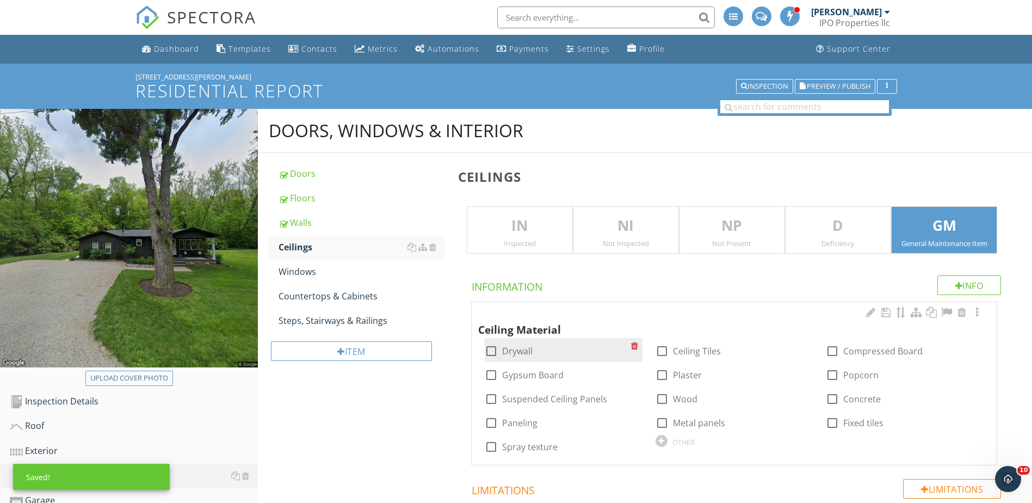
click at [492, 353] on div at bounding box center [491, 351] width 19 height 19
checkbox input "true"
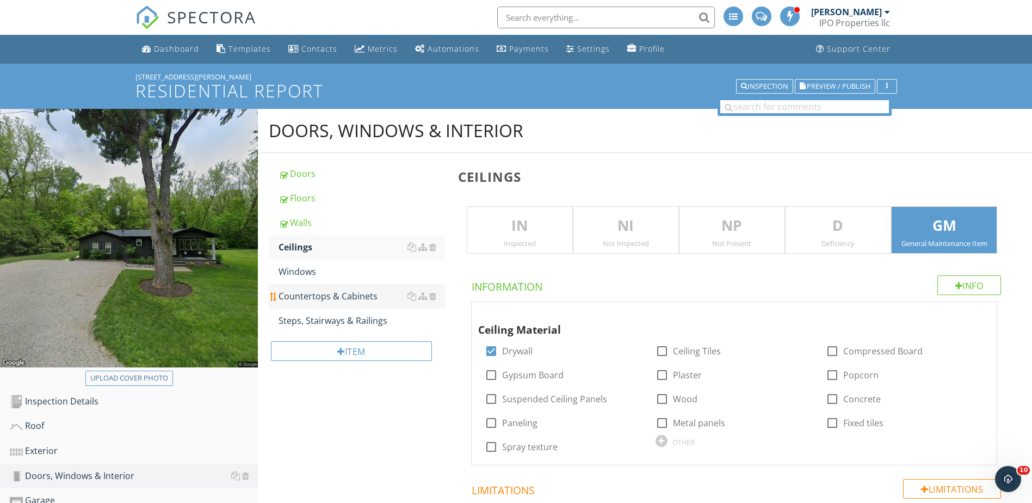
click at [362, 295] on div "Countertops & Cabinets" at bounding box center [362, 295] width 167 height 13
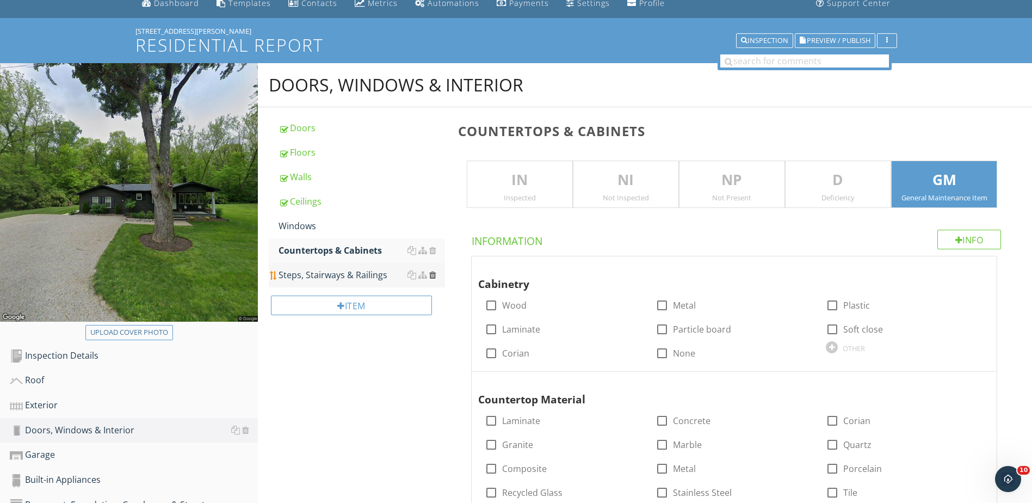
scroll to position [163, 0]
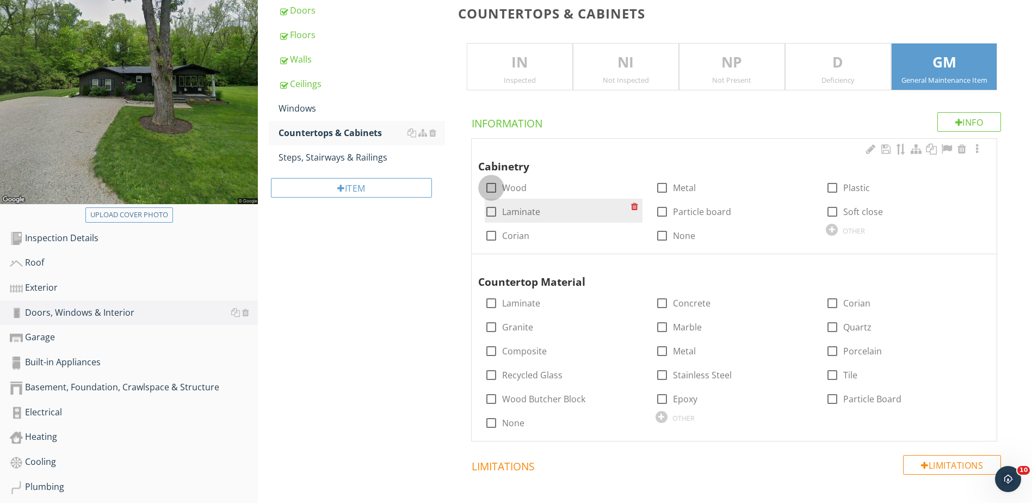
drag, startPoint x: 488, startPoint y: 184, endPoint x: 527, endPoint y: 204, distance: 43.3
click at [490, 184] on div at bounding box center [491, 187] width 19 height 19
checkbox input "true"
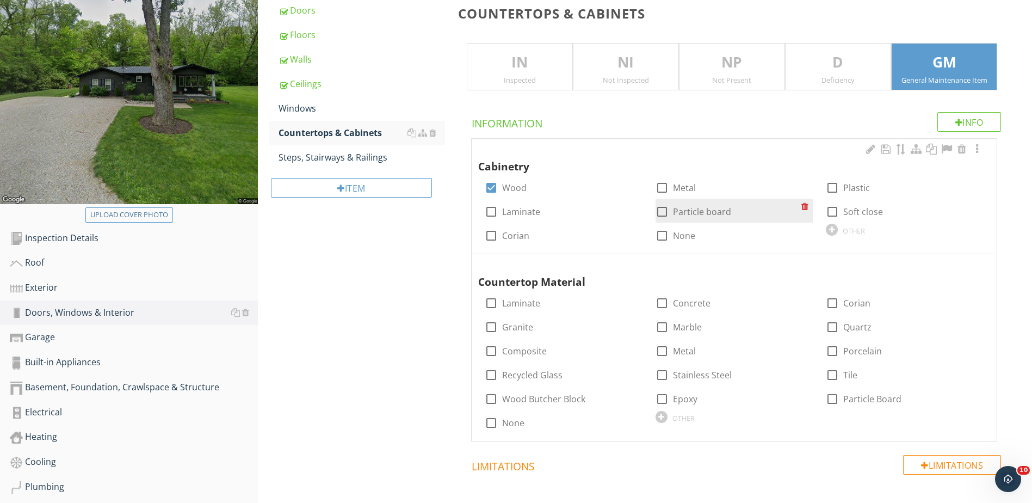
click at [664, 210] on div at bounding box center [662, 211] width 19 height 19
checkbox input "true"
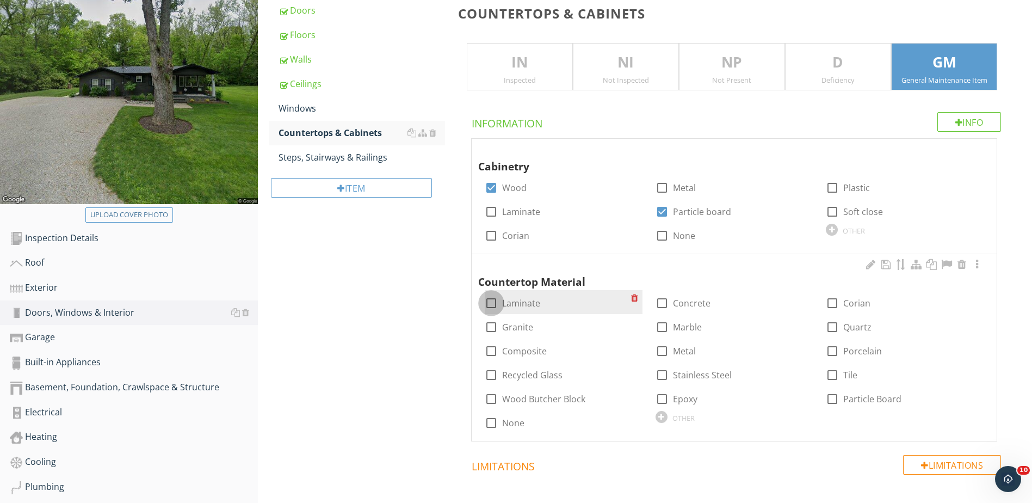
click at [496, 304] on div at bounding box center [491, 303] width 19 height 19
checkbox input "true"
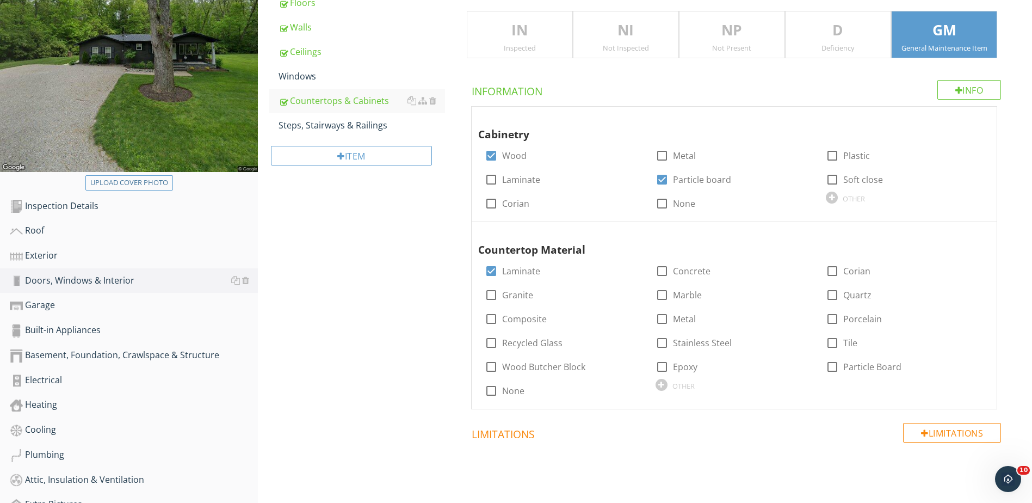
scroll to position [218, 0]
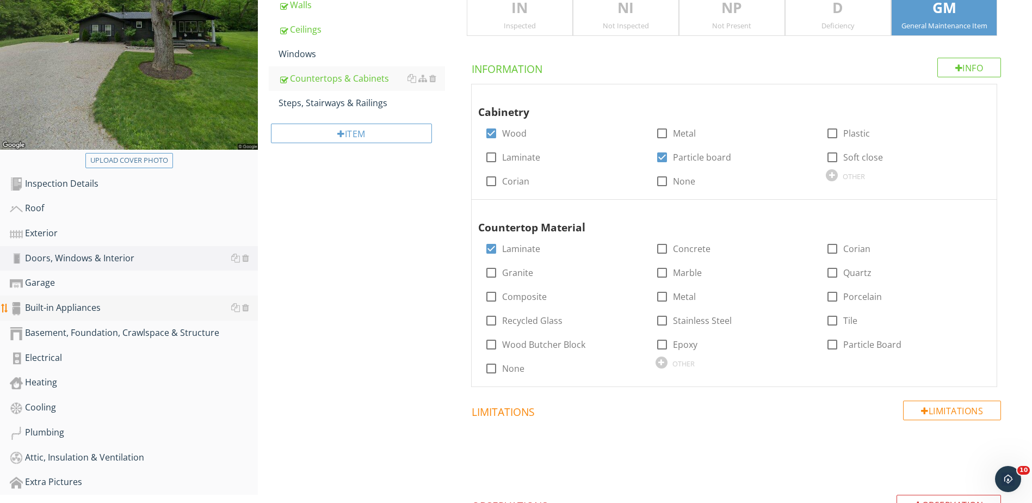
click at [50, 305] on div "Built-in Appliances" at bounding box center [134, 308] width 248 height 14
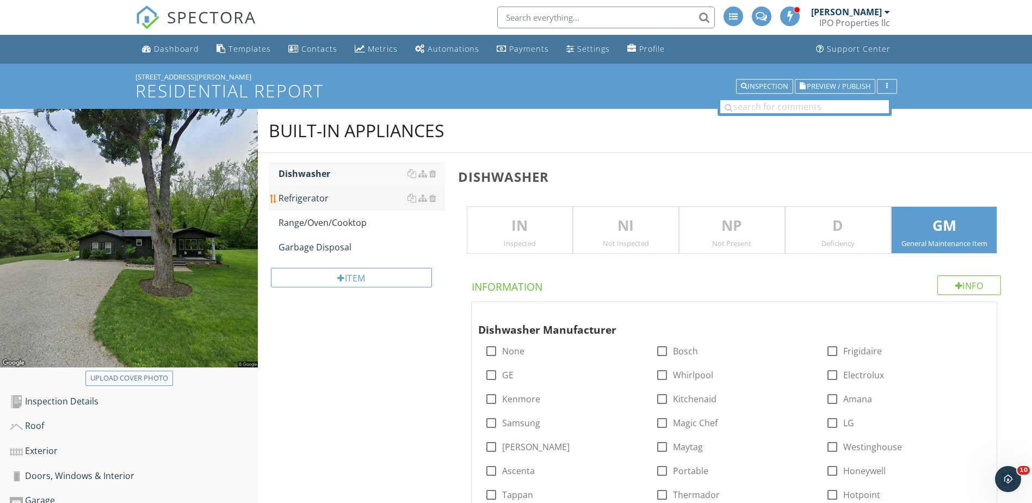
click at [321, 197] on div "Refrigerator" at bounding box center [362, 198] width 167 height 13
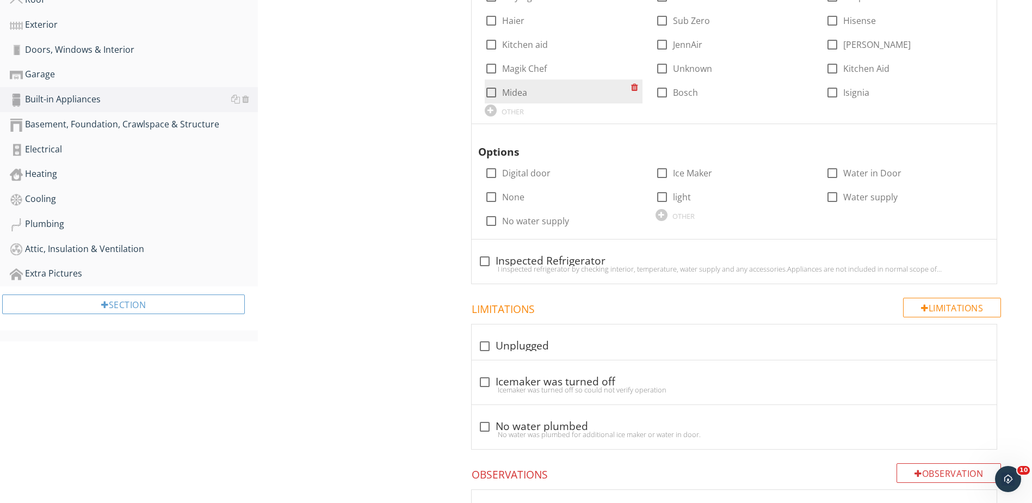
scroll to position [435, 0]
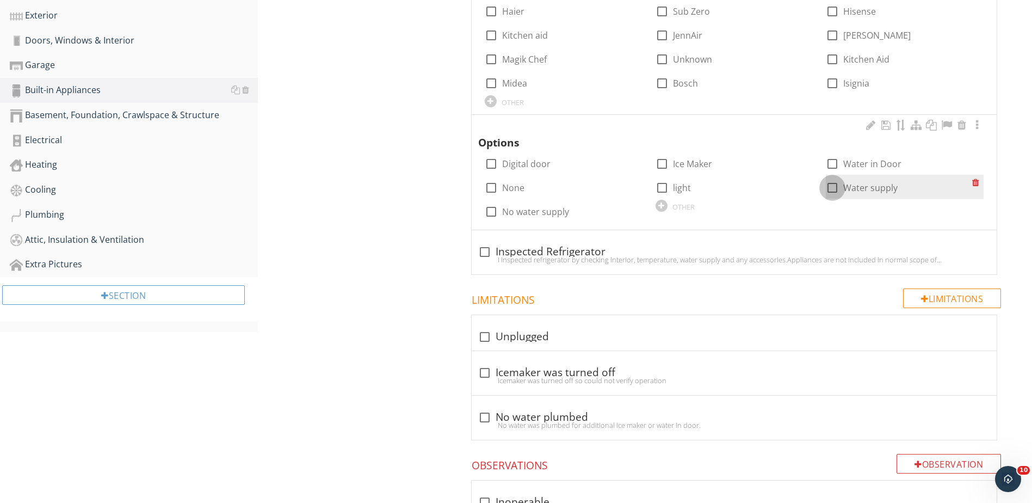
click at [836, 186] on div at bounding box center [832, 187] width 19 height 19
checkbox input "true"
click at [832, 161] on div at bounding box center [832, 164] width 19 height 19
checkbox input "true"
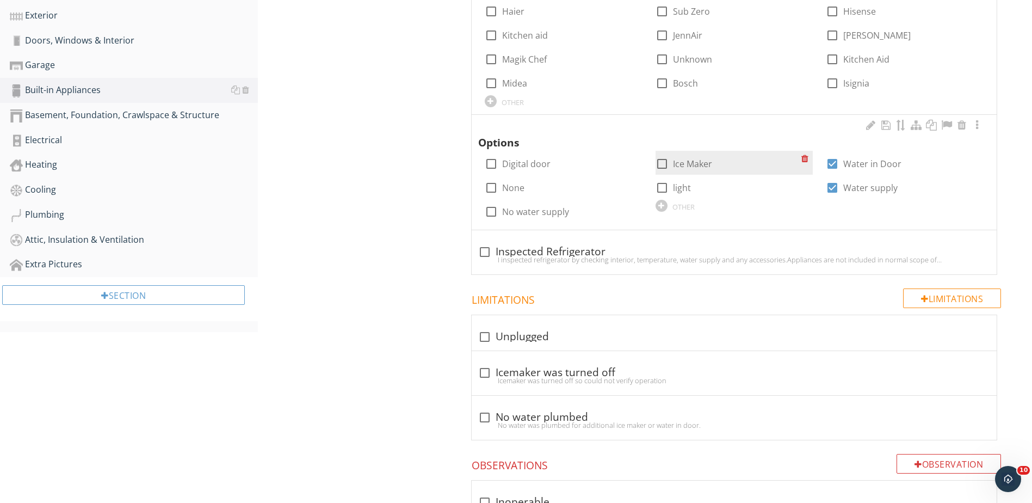
click at [660, 162] on div at bounding box center [662, 164] width 19 height 19
checkbox input "true"
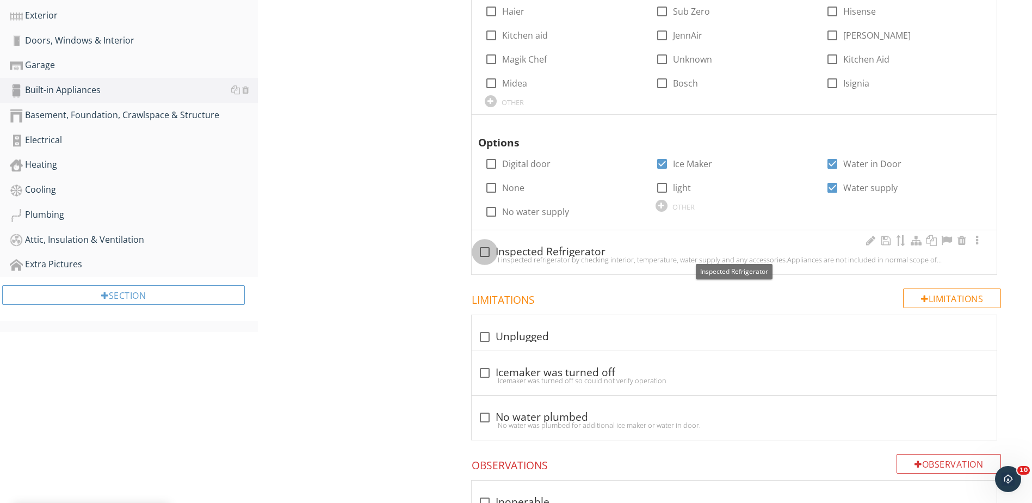
click at [491, 252] on div at bounding box center [485, 252] width 19 height 19
checkbox input "true"
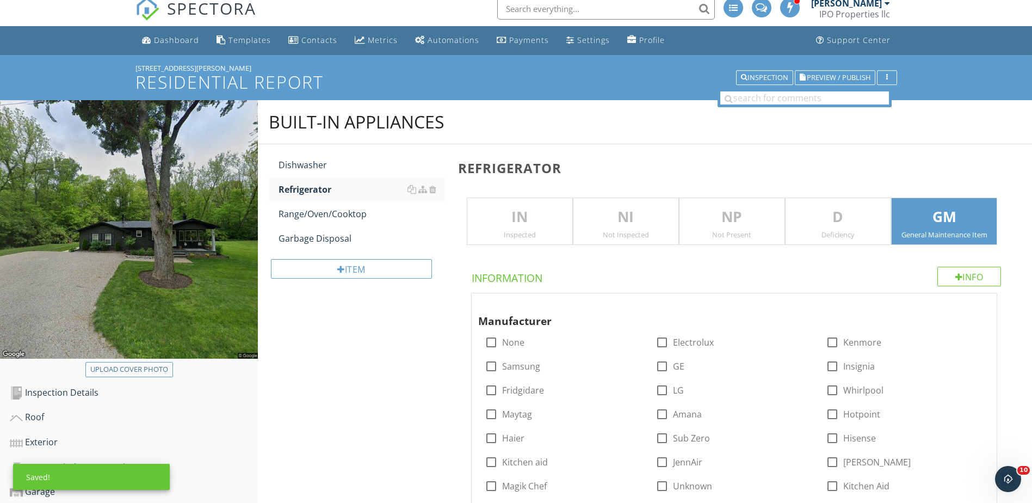
scroll to position [0, 0]
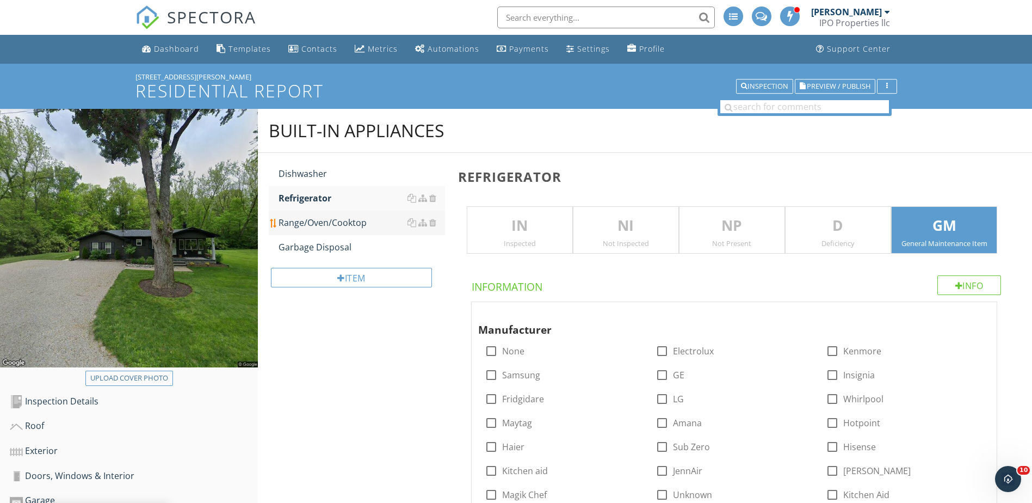
click at [336, 225] on div "Range/Oven/Cooktop" at bounding box center [362, 222] width 167 height 13
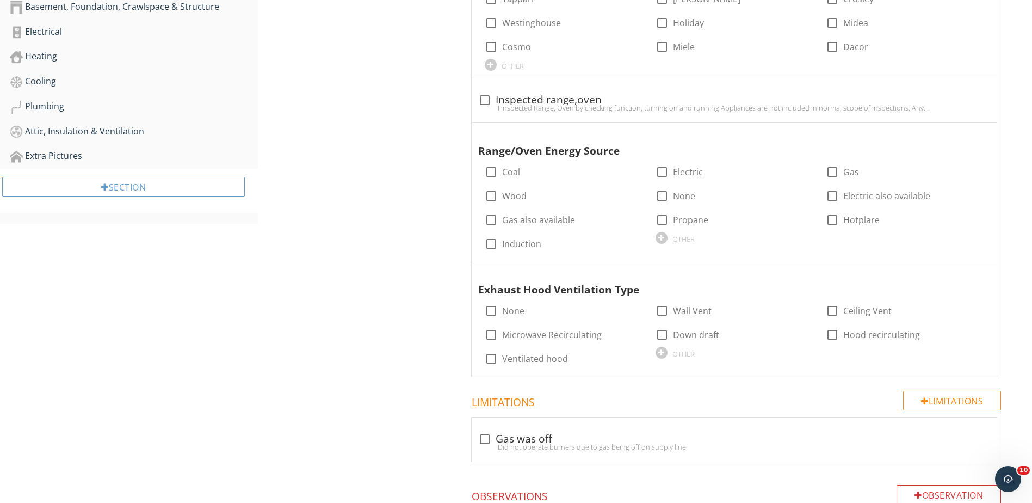
scroll to position [544, 0]
click at [668, 171] on div at bounding box center [662, 171] width 19 height 19
checkbox input "true"
click at [489, 310] on div at bounding box center [491, 310] width 19 height 19
checkbox input "true"
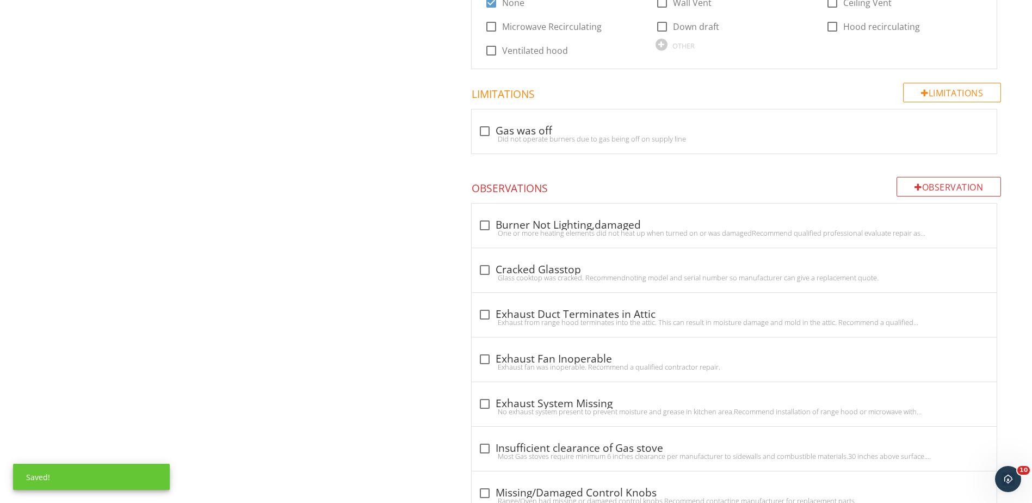
scroll to position [980, 0]
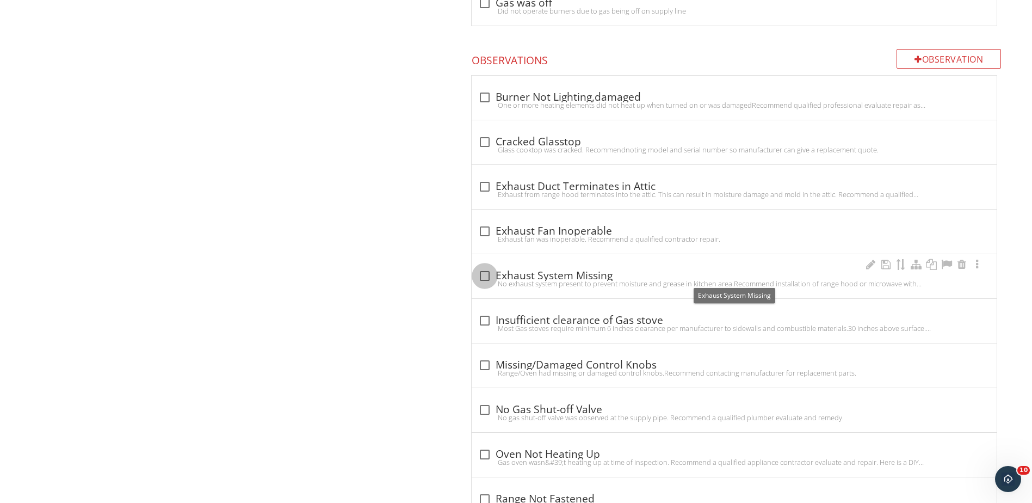
click at [483, 274] on div at bounding box center [485, 276] width 19 height 19
checkbox input "true"
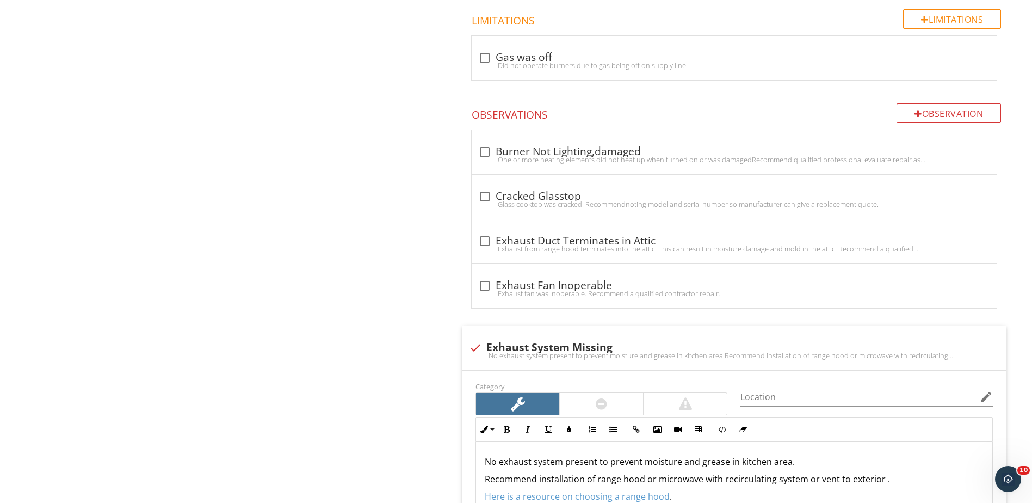
scroll to position [1143, 0]
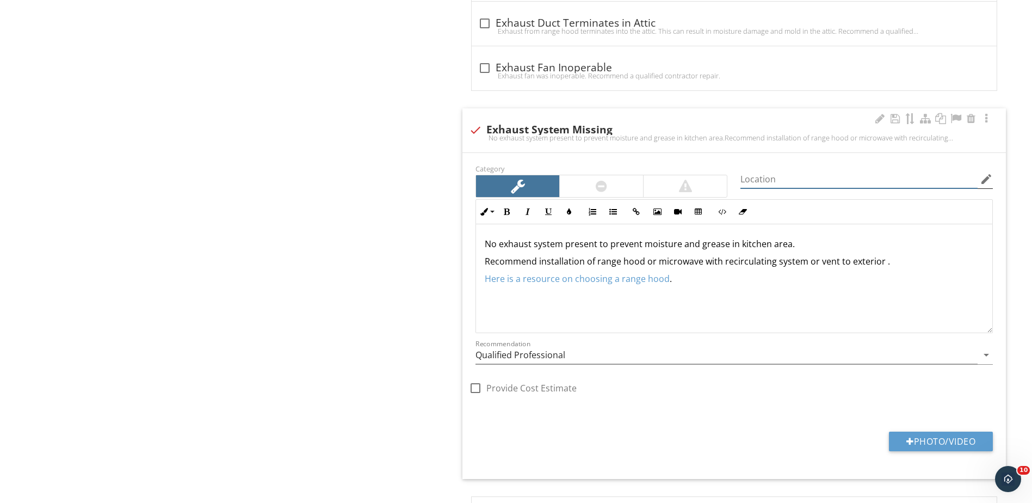
click at [822, 184] on input "Location" at bounding box center [859, 179] width 237 height 18
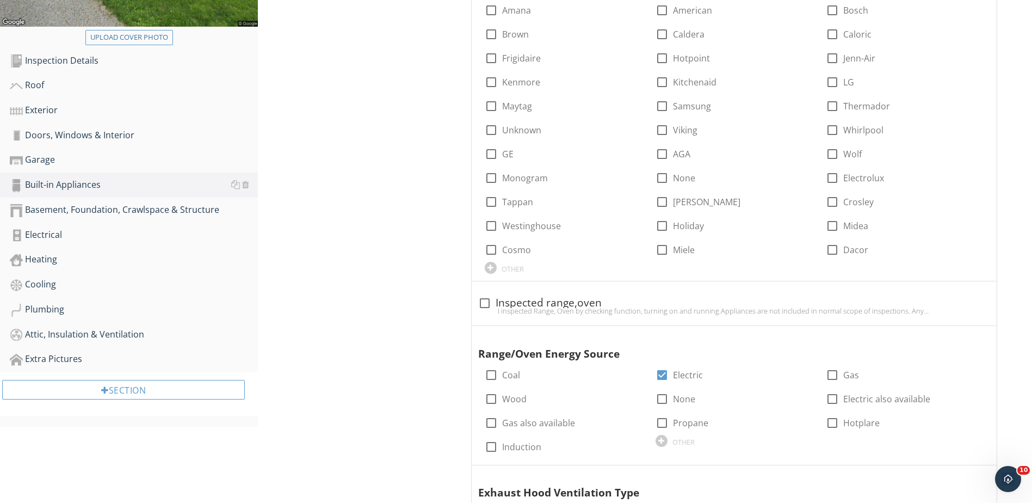
scroll to position [327, 0]
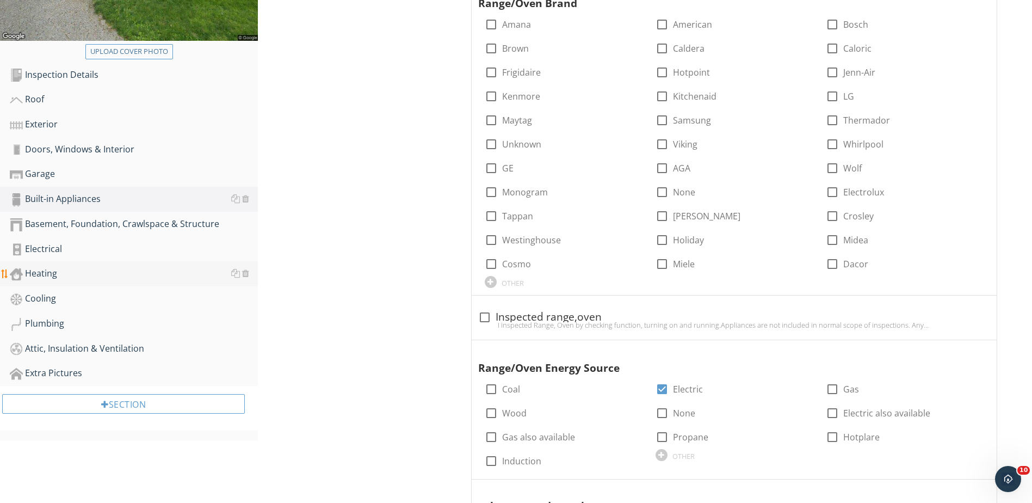
type input "kitchen"
click at [53, 270] on div "Heating" at bounding box center [134, 274] width 248 height 14
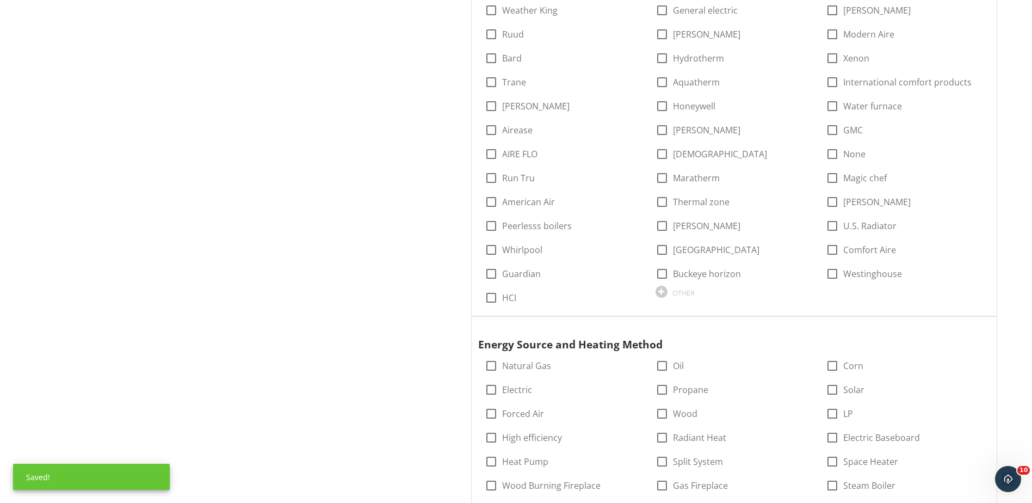
scroll to position [1034, 0]
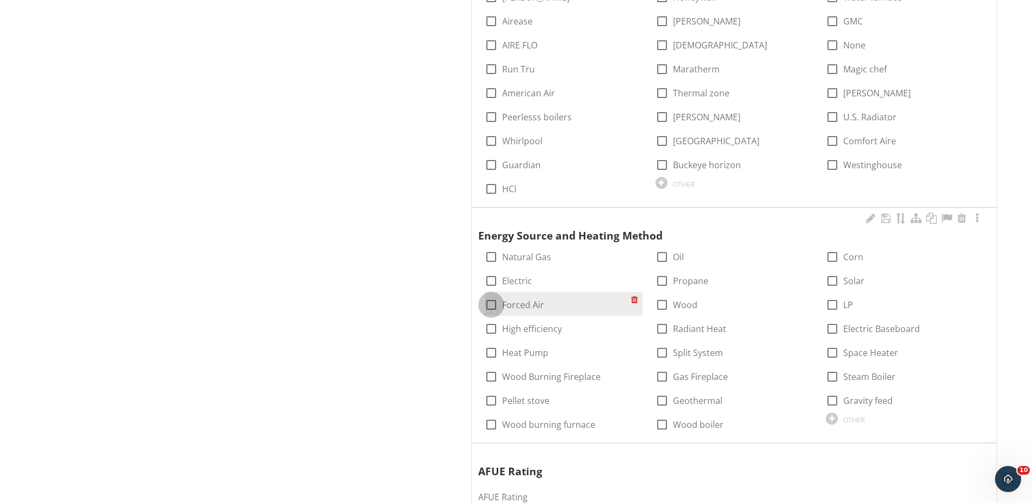
click at [492, 306] on div at bounding box center [491, 304] width 19 height 19
checkbox input "true"
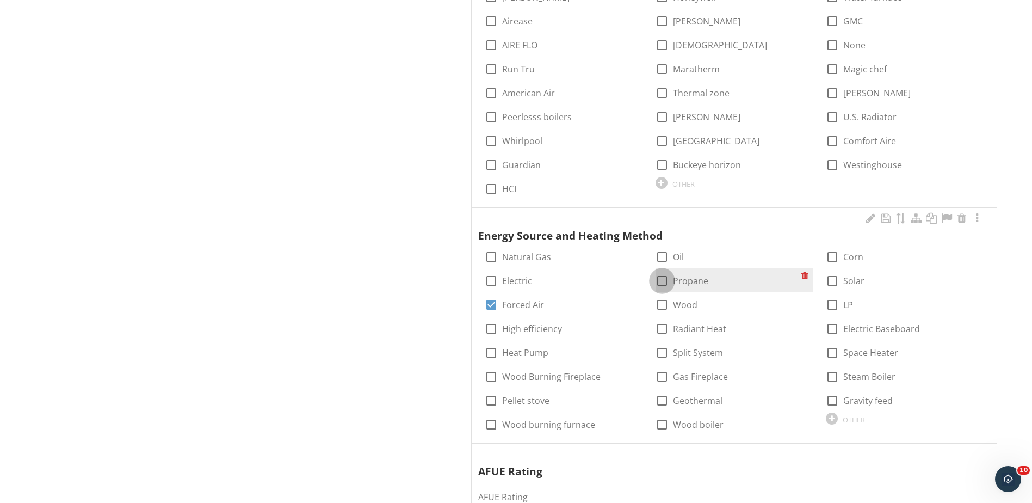
click at [664, 282] on div at bounding box center [662, 281] width 19 height 19
checkbox input "true"
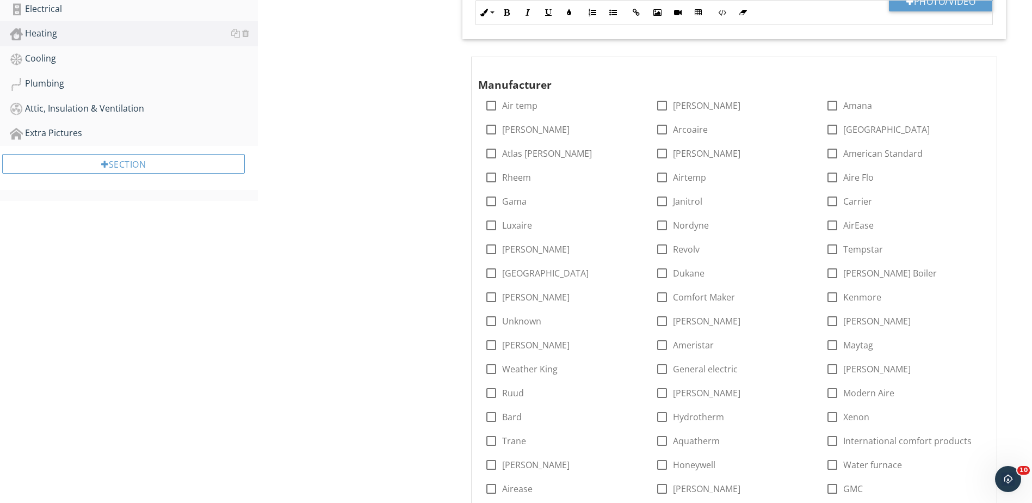
scroll to position [381, 0]
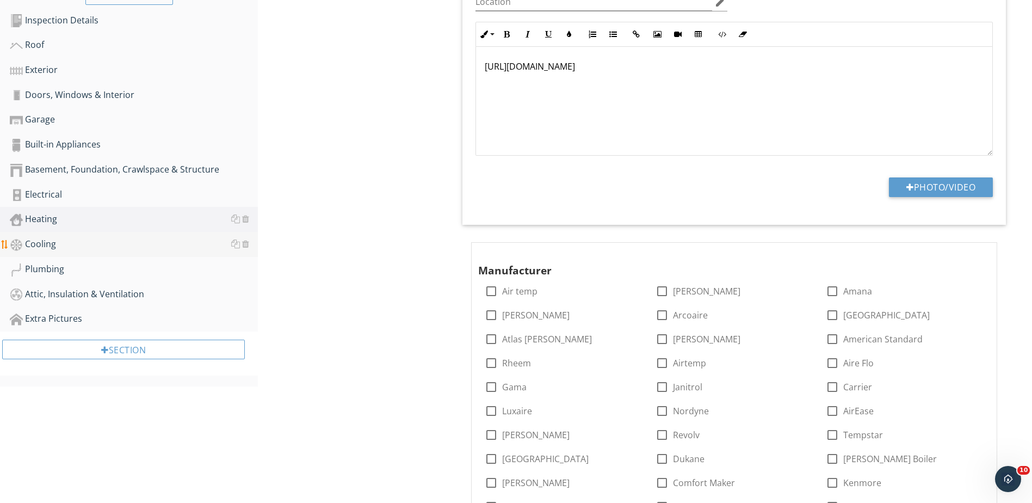
click at [60, 245] on div "Cooling" at bounding box center [134, 244] width 248 height 14
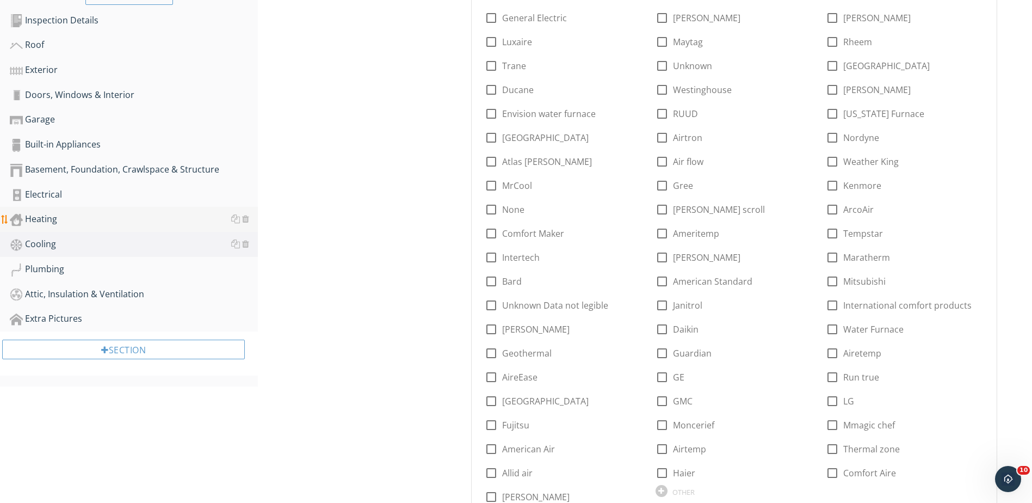
click at [47, 216] on div "Heating" at bounding box center [134, 219] width 248 height 14
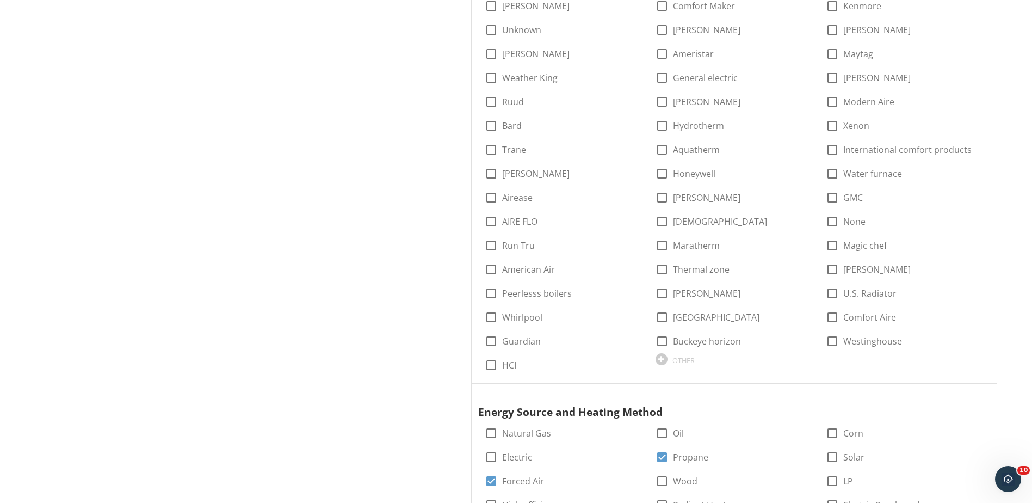
scroll to position [1088, 0]
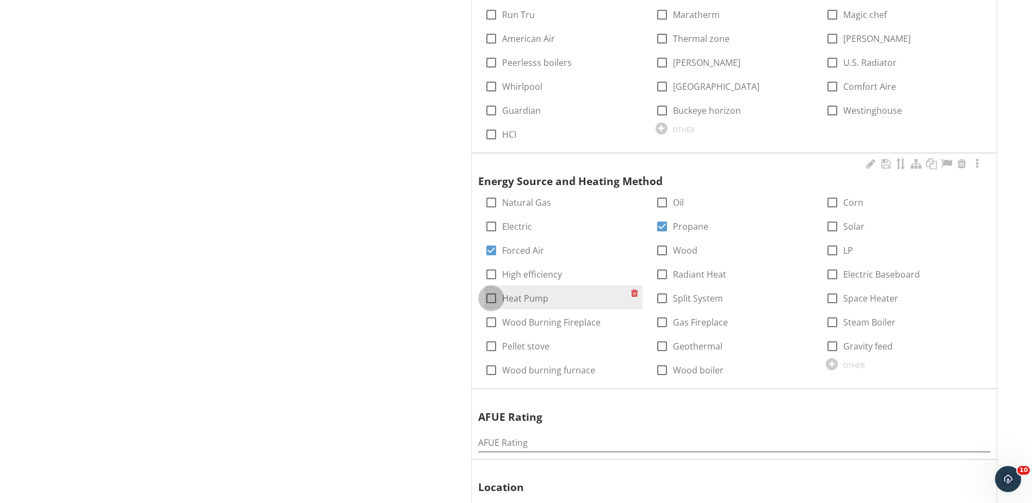
click at [489, 299] on div at bounding box center [491, 298] width 19 height 19
checkbox input "true"
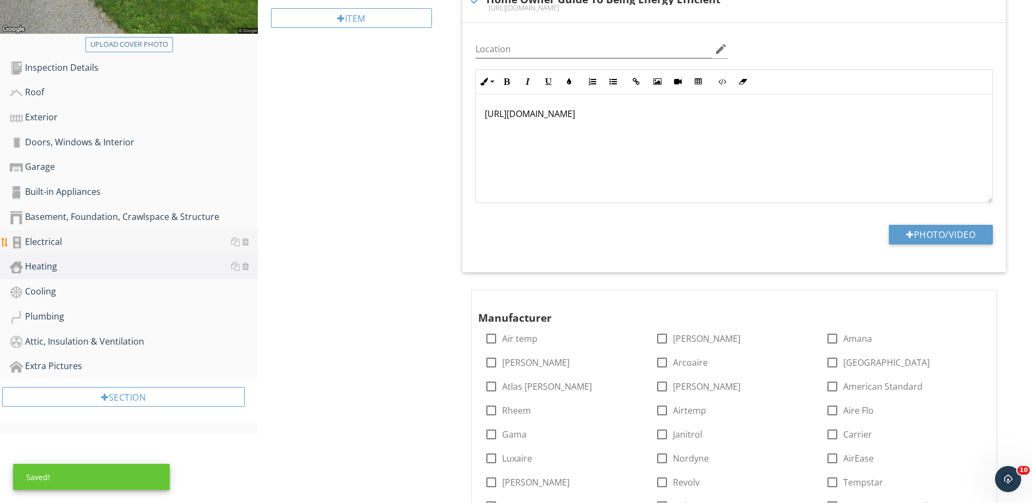
scroll to position [272, 0]
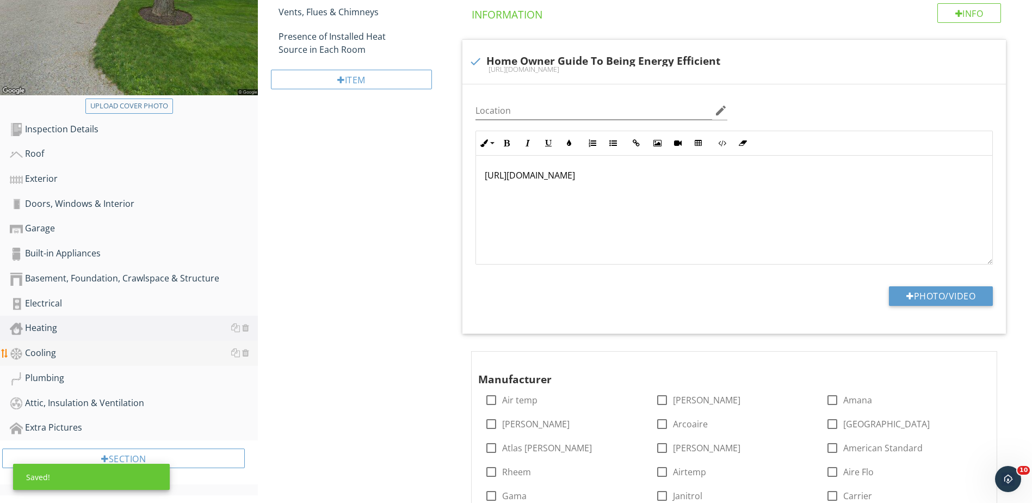
click at [41, 360] on link "Cooling" at bounding box center [134, 353] width 248 height 25
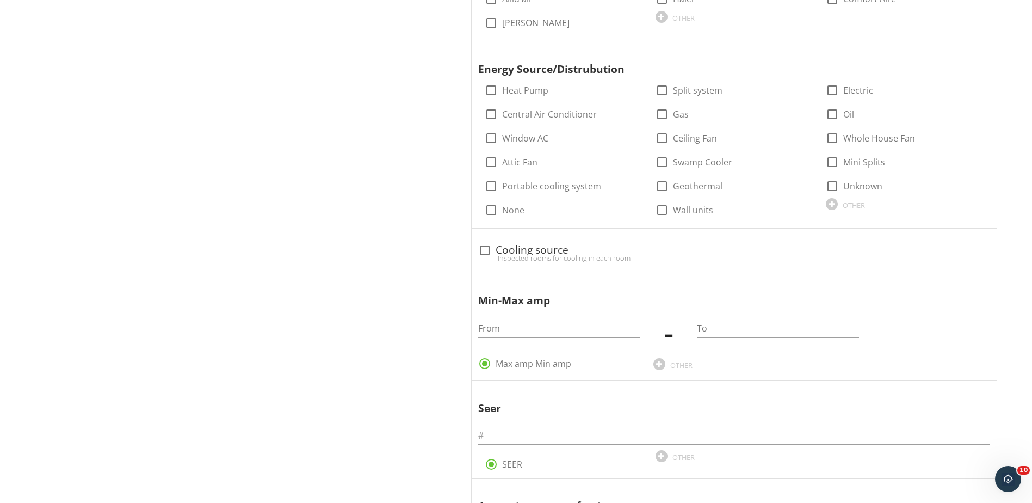
scroll to position [871, 0]
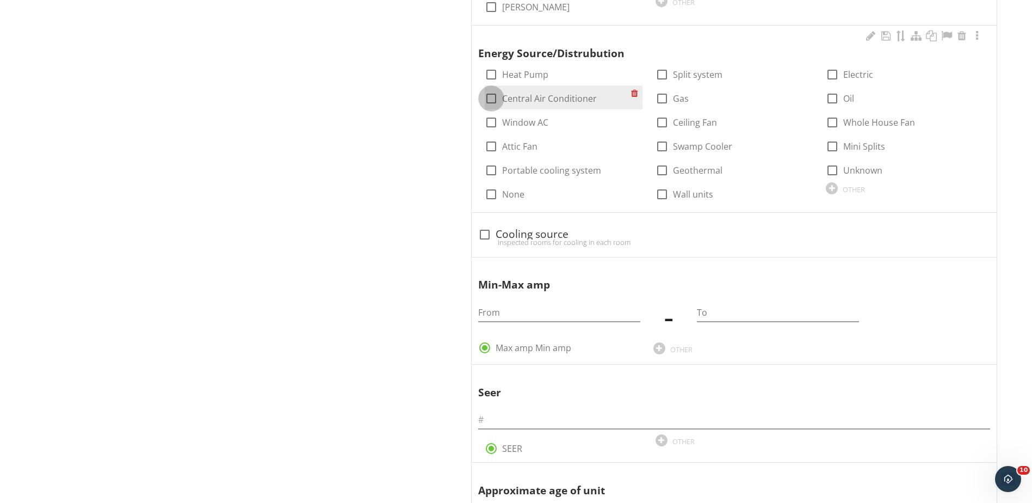
click at [493, 98] on div at bounding box center [491, 98] width 19 height 19
checkbox input "true"
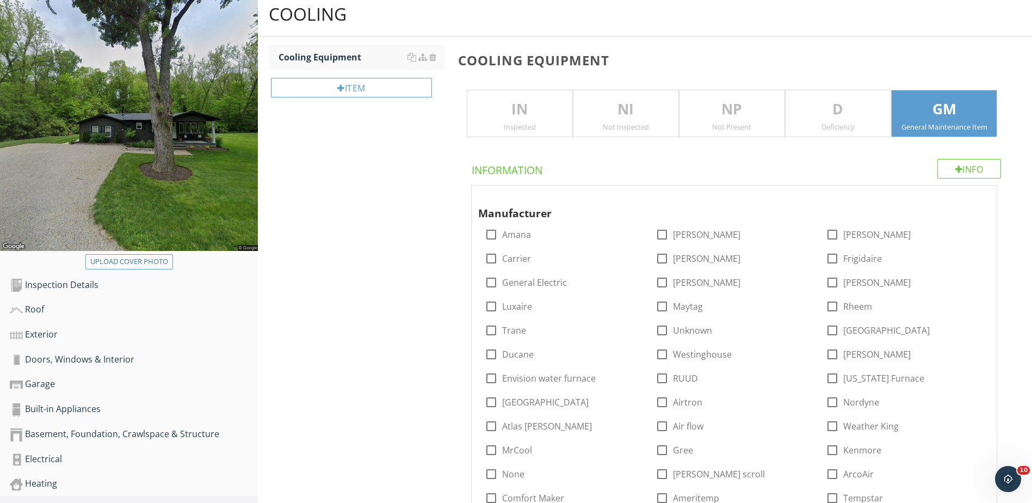
scroll to position [0, 0]
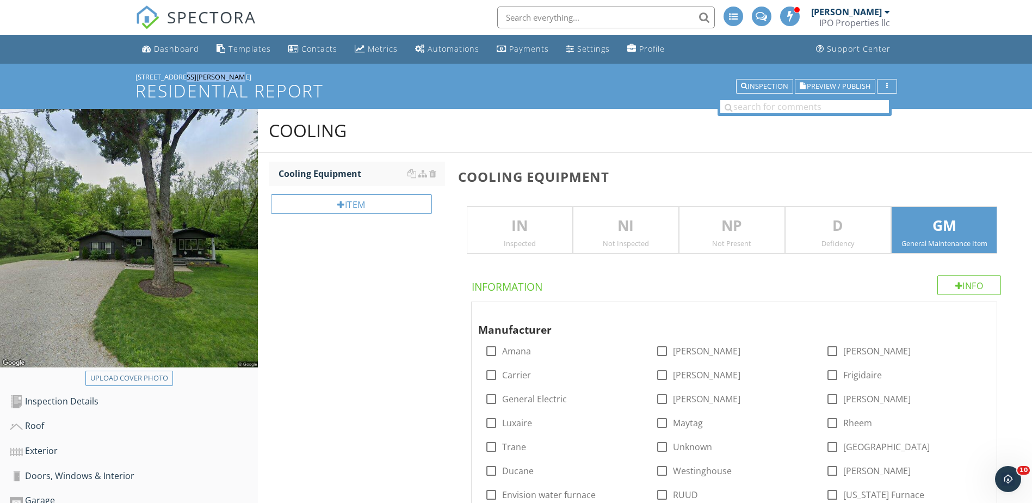
drag, startPoint x: 196, startPoint y: 69, endPoint x: 135, endPoint y: 72, distance: 61.0
click at [135, 72] on div "[STREET_ADDRESS][PERSON_NAME] Residential Report Inspection Preview / Publish" at bounding box center [516, 86] width 1032 height 45
